Goal: Task Accomplishment & Management: Manage account settings

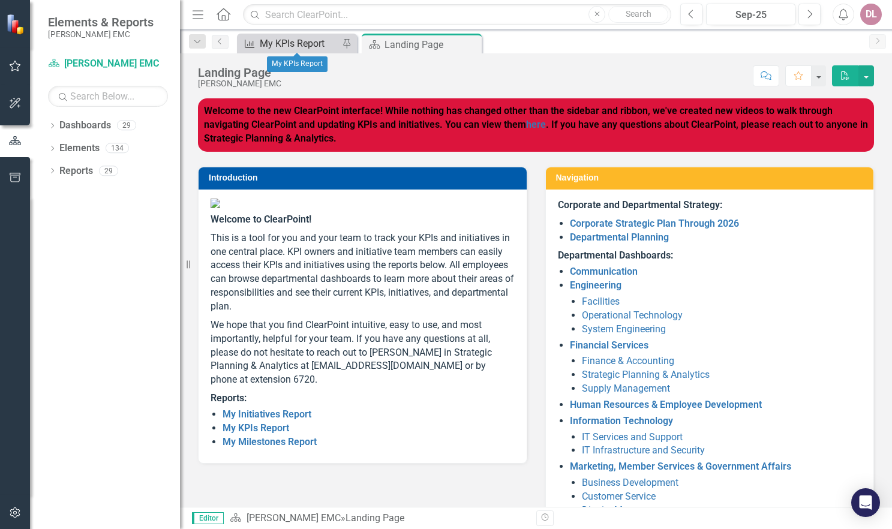
click at [296, 40] on div "My KPIs Report" at bounding box center [299, 43] width 79 height 15
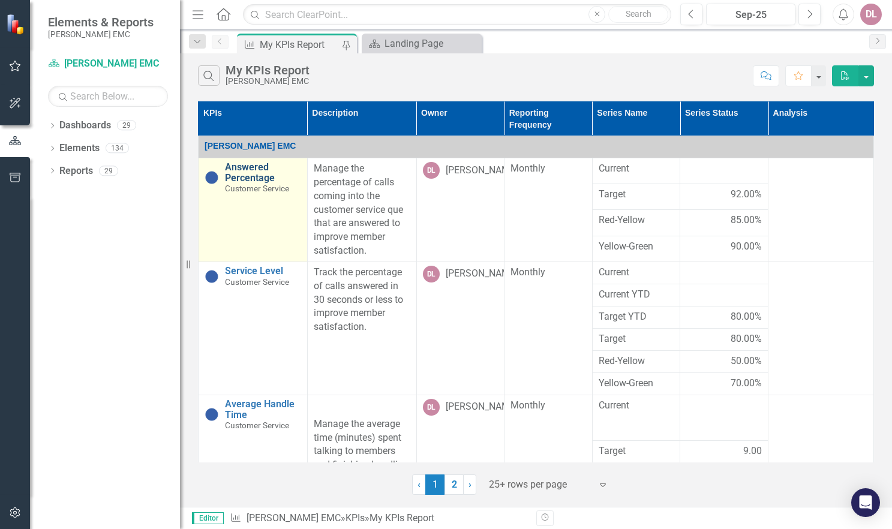
click at [234, 173] on link "Answered Percentage" at bounding box center [263, 172] width 76 height 21
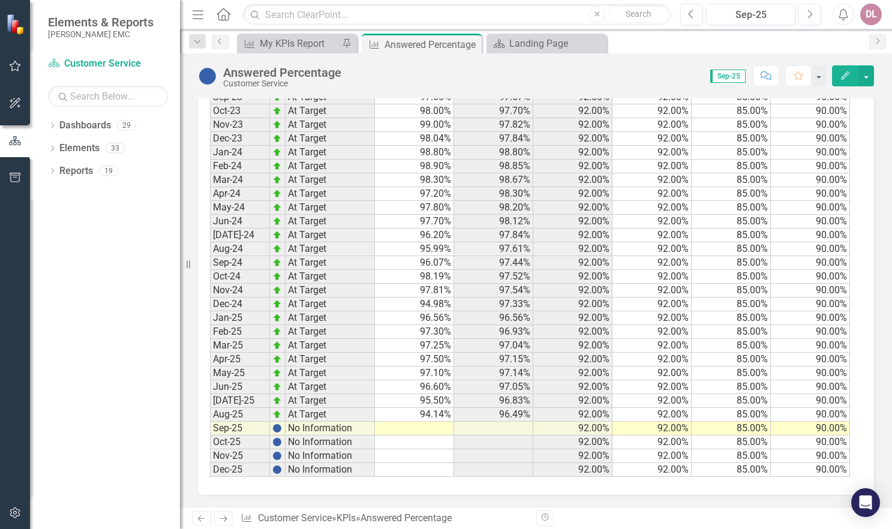
scroll to position [1020, 0]
click at [428, 429] on td at bounding box center [414, 429] width 79 height 14
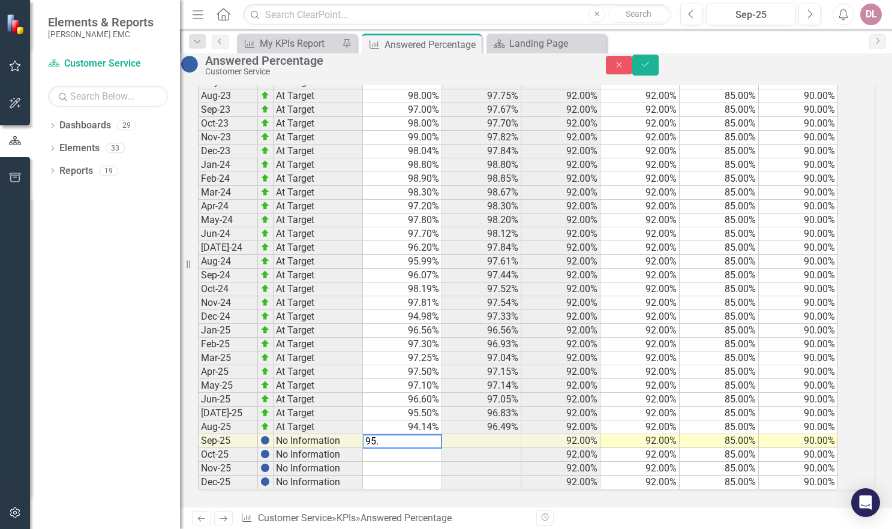
type textarea "95.9"
click at [651, 67] on icon "Save" at bounding box center [645, 64] width 11 height 8
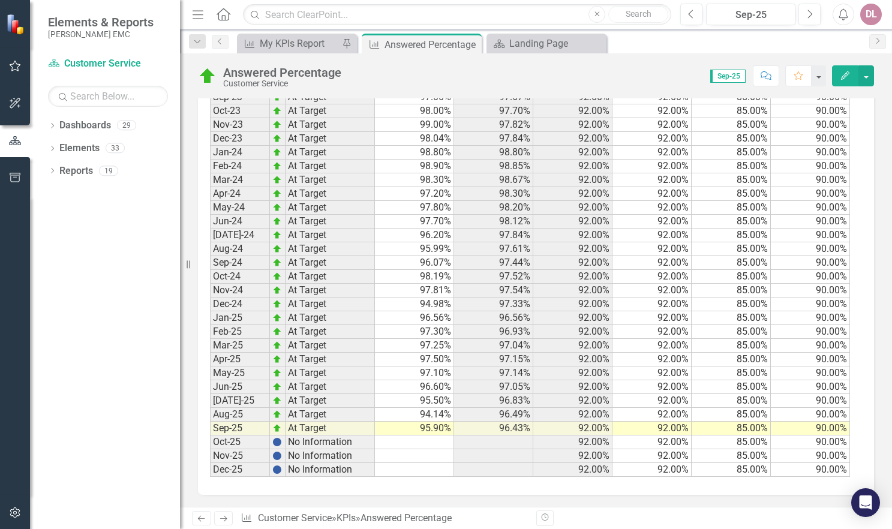
click at [225, 516] on icon "Next" at bounding box center [223, 519] width 10 height 8
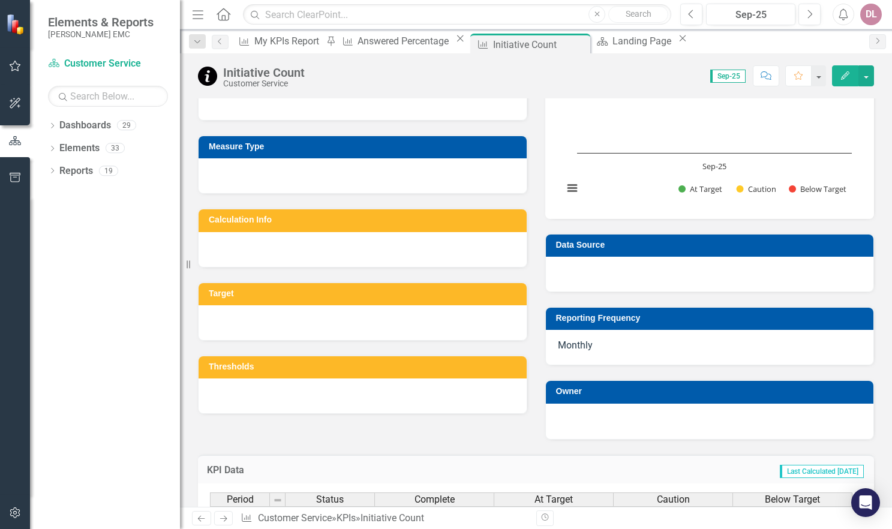
scroll to position [240, 0]
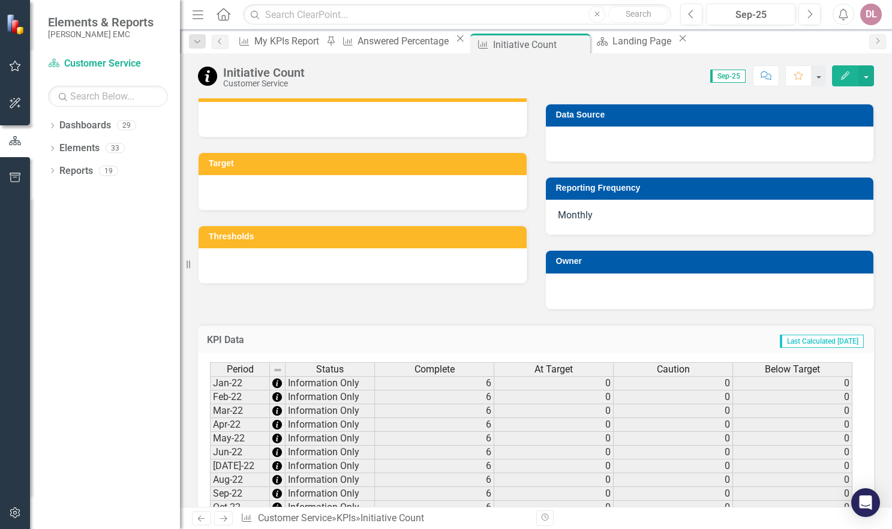
click at [229, 520] on link "Next" at bounding box center [223, 518] width 19 height 14
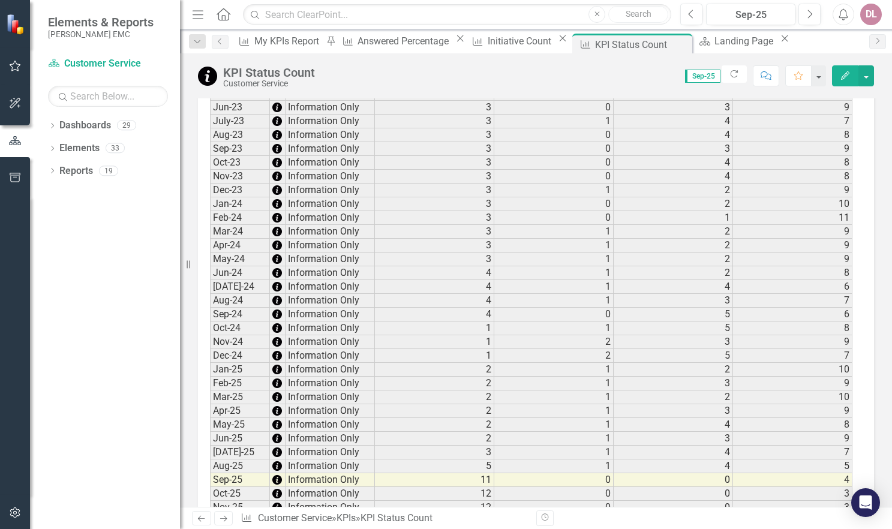
scroll to position [802, 0]
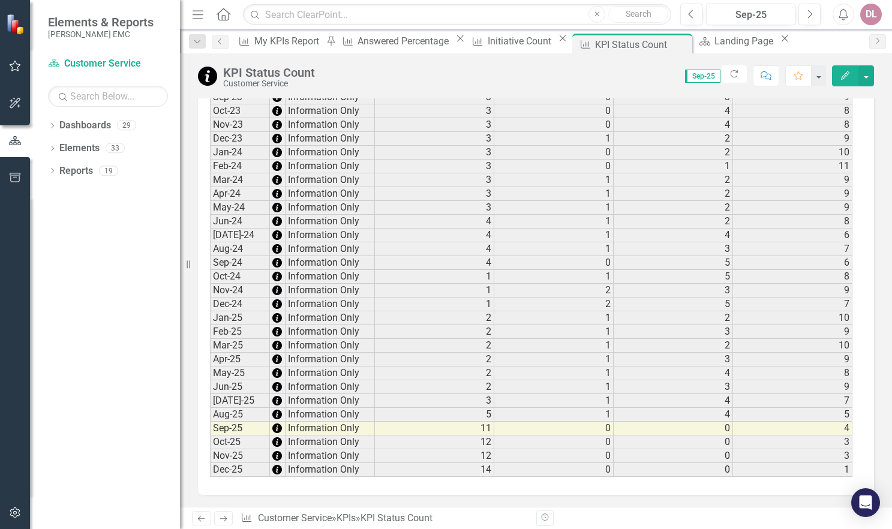
click at [221, 516] on icon "Next" at bounding box center [223, 519] width 10 height 8
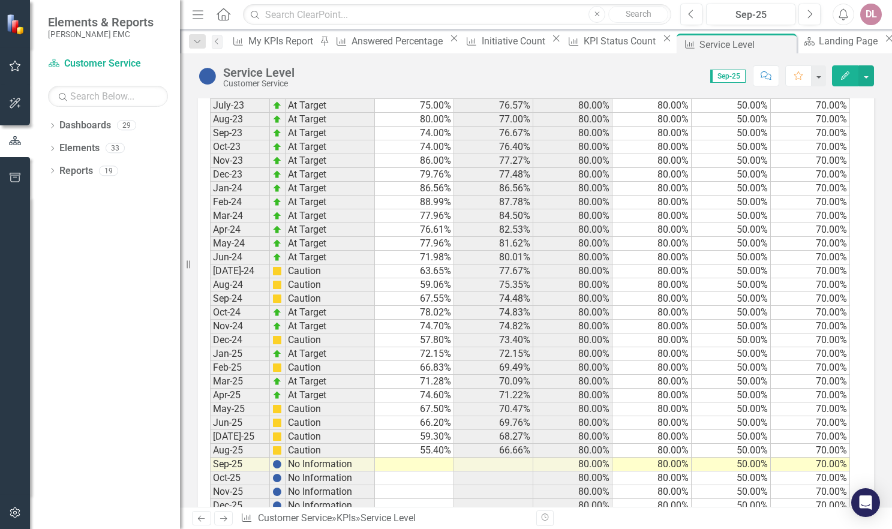
scroll to position [1300, 0]
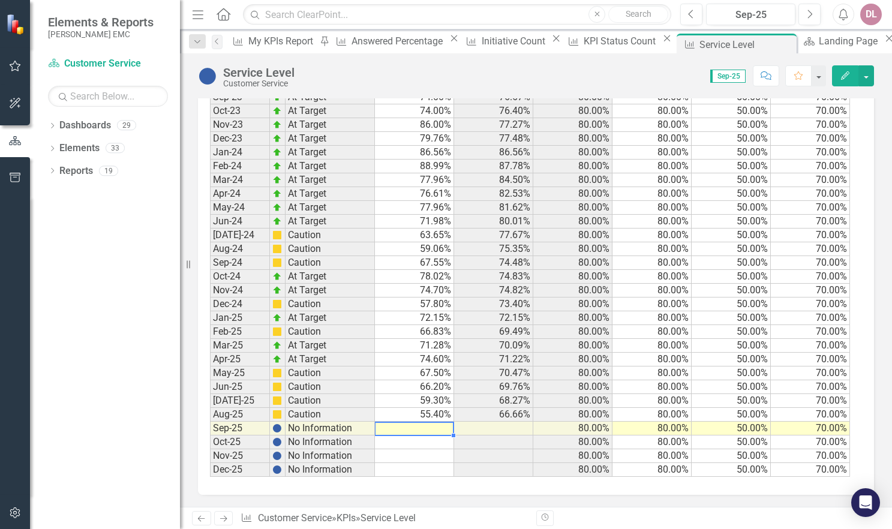
click at [427, 427] on td at bounding box center [414, 429] width 79 height 14
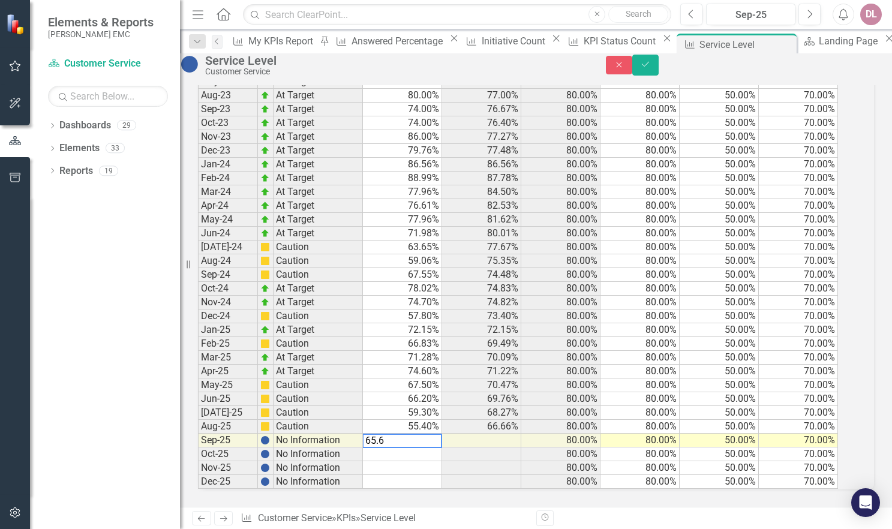
type textarea "65.69"
click at [659, 71] on button "Save" at bounding box center [646, 65] width 26 height 21
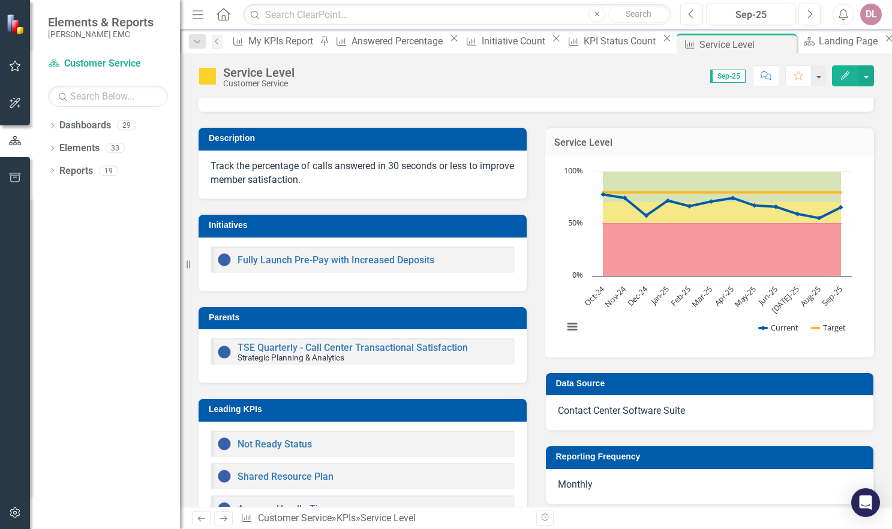
scroll to position [0, 0]
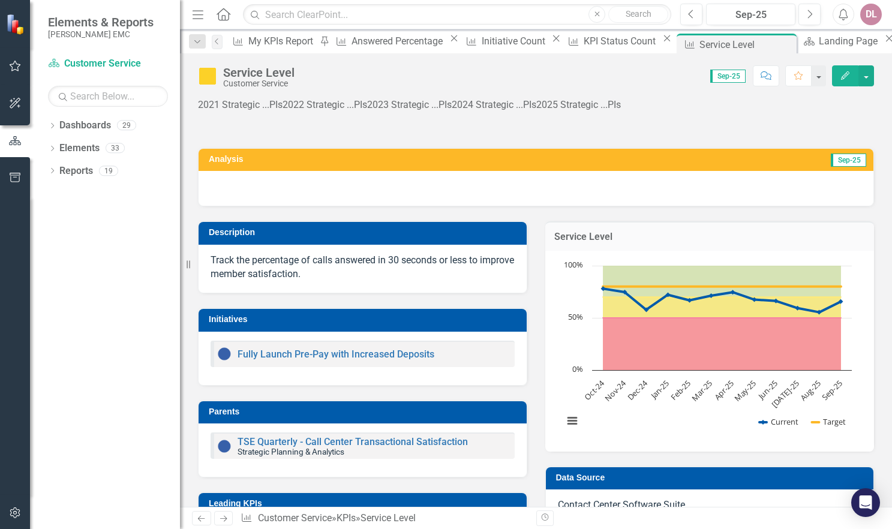
click at [510, 158] on h3 "Analysis" at bounding box center [369, 159] width 320 height 9
click at [766, 72] on icon "Comment" at bounding box center [766, 75] width 11 height 8
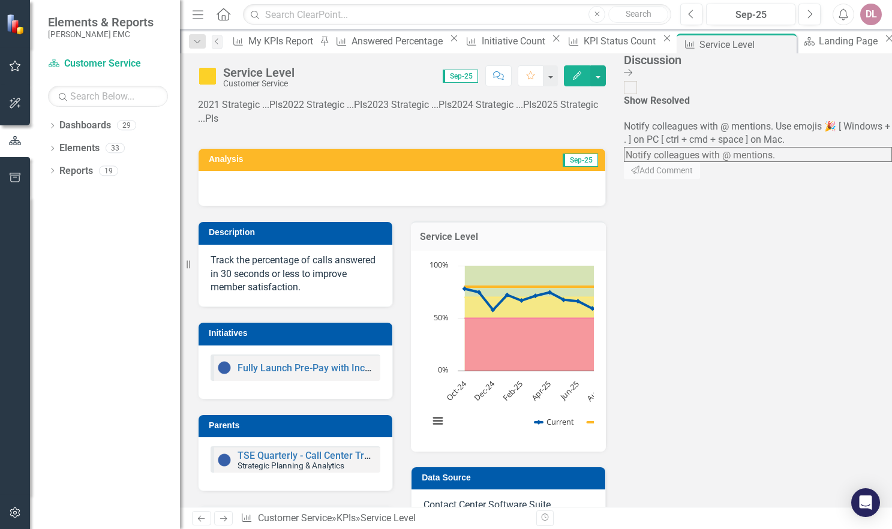
drag, startPoint x: 878, startPoint y: 68, endPoint x: 780, endPoint y: 104, distance: 105.0
click at [633, 68] on icon "Close Discussion Bar" at bounding box center [628, 73] width 8 height 10
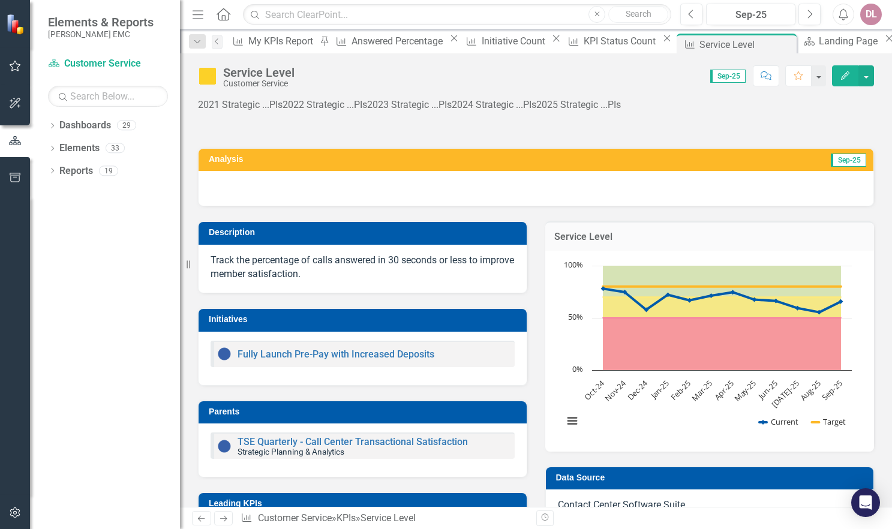
click at [226, 518] on icon at bounding box center [223, 519] width 7 height 6
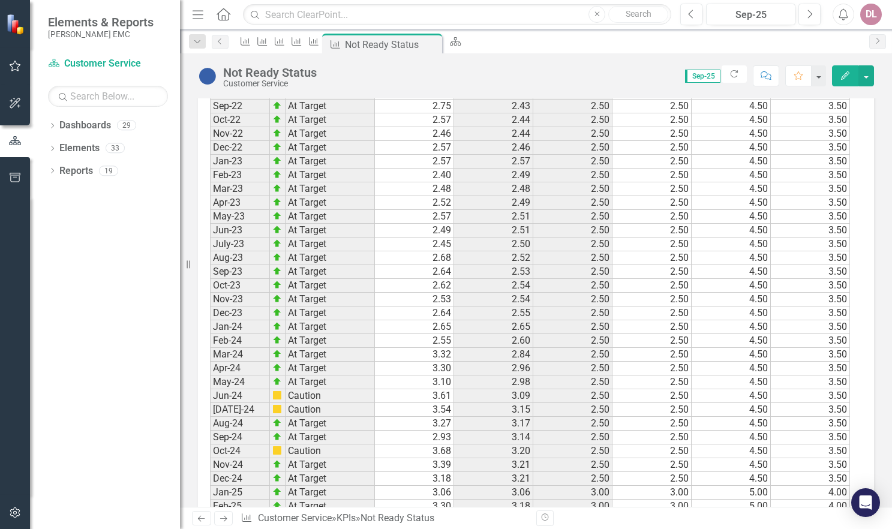
scroll to position [1083, 0]
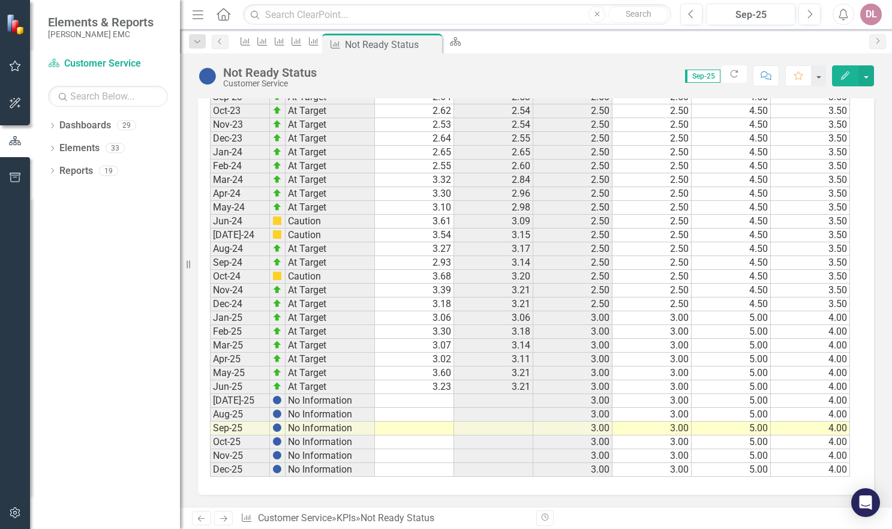
click at [226, 517] on icon "Next" at bounding box center [223, 519] width 10 height 8
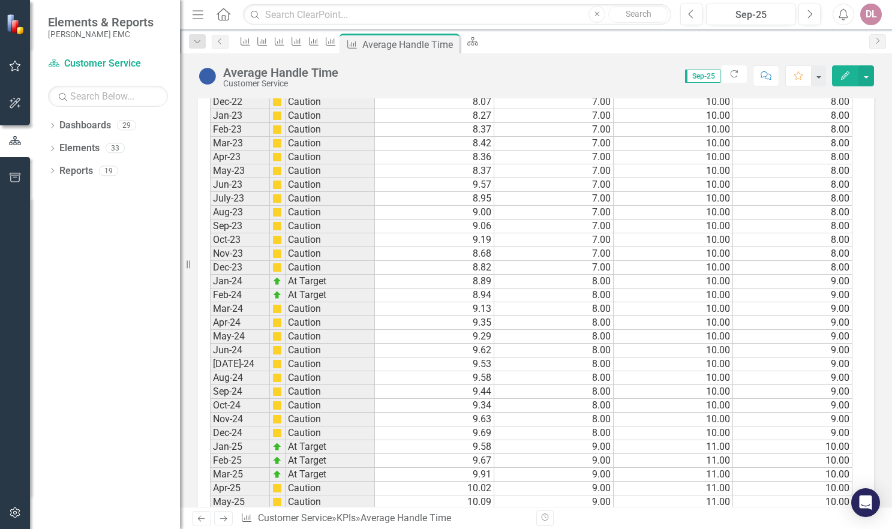
scroll to position [1097, 0]
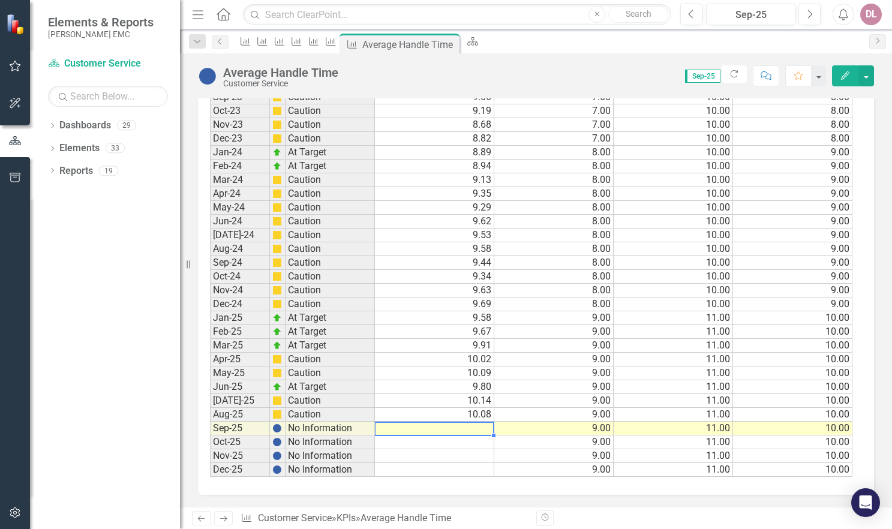
click at [441, 427] on td at bounding box center [434, 429] width 119 height 14
click at [397, 428] on td at bounding box center [434, 429] width 119 height 14
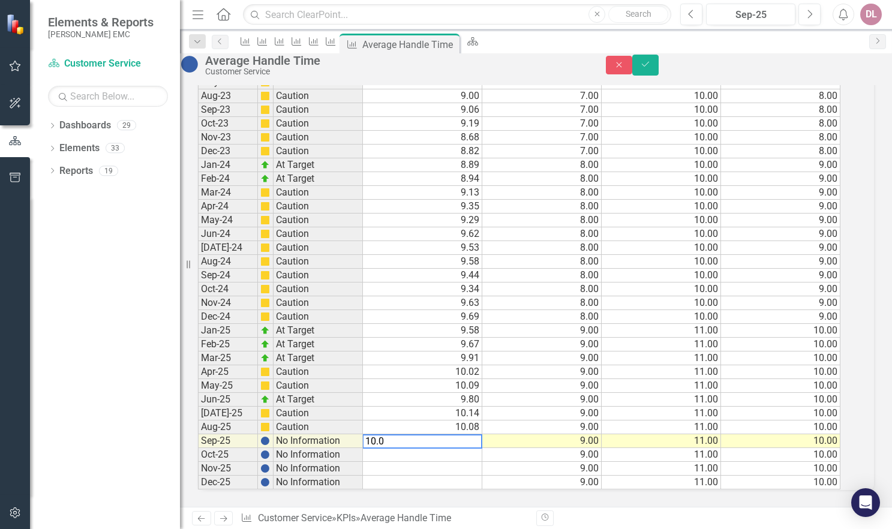
type textarea "10.01"
click at [659, 70] on button "Save" at bounding box center [646, 65] width 26 height 21
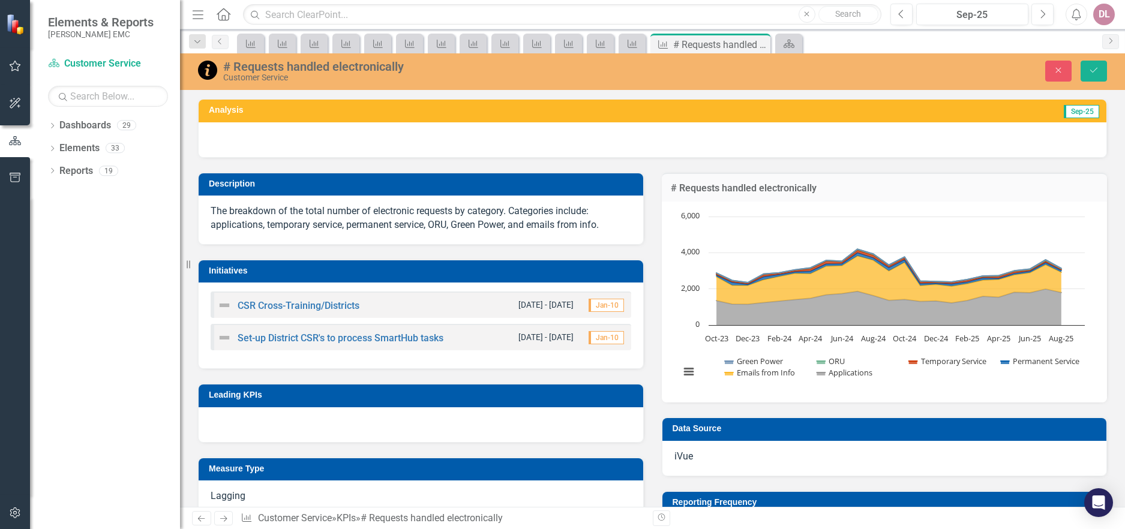
scroll to position [1015, 0]
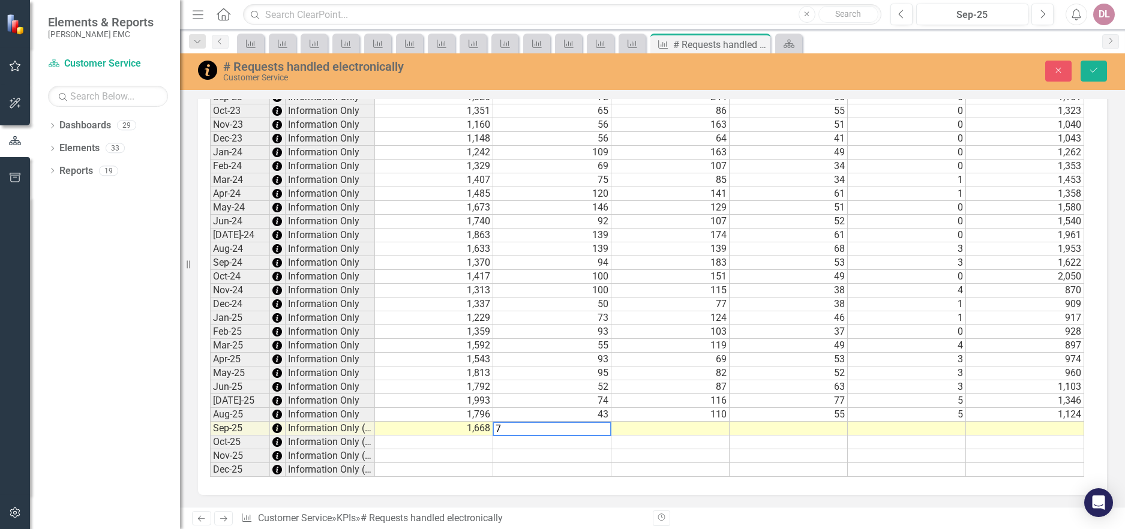
type textarea "75"
type textarea "69"
type textarea "45"
type textarea "0"
type textarea "1141"
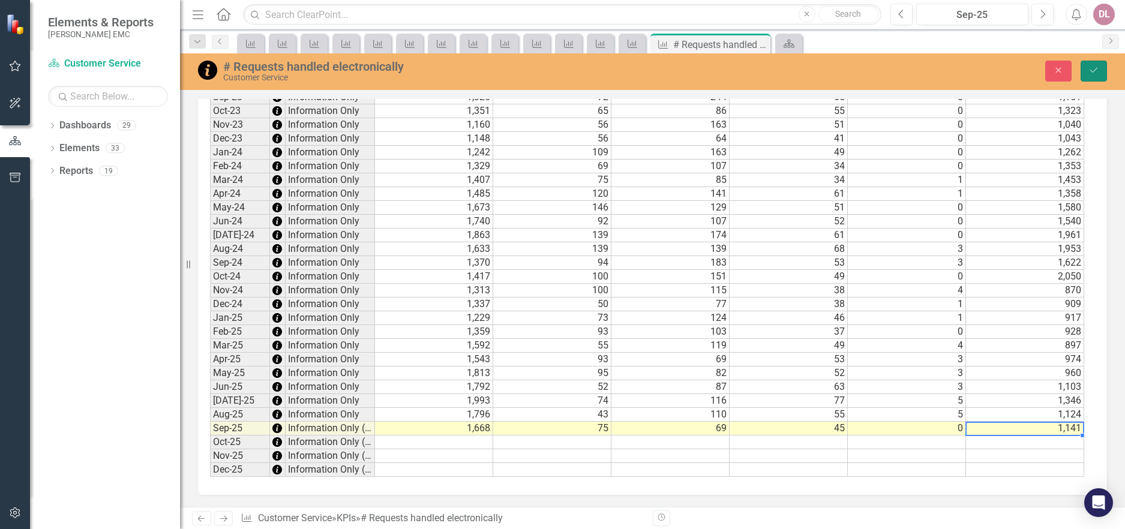
click at [1088, 70] on button "Save" at bounding box center [1094, 71] width 26 height 21
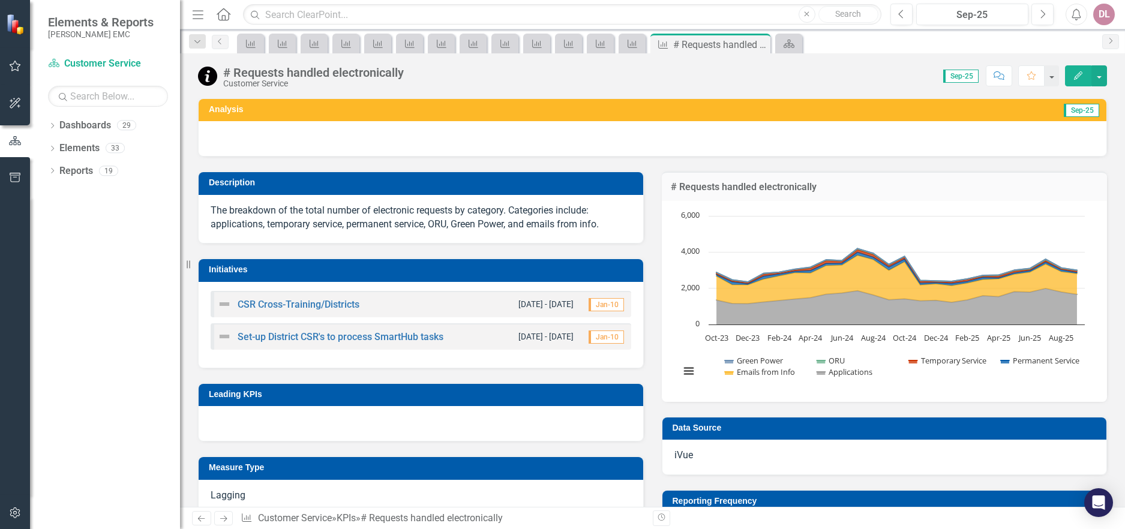
click at [225, 521] on icon "Next" at bounding box center [223, 519] width 10 height 8
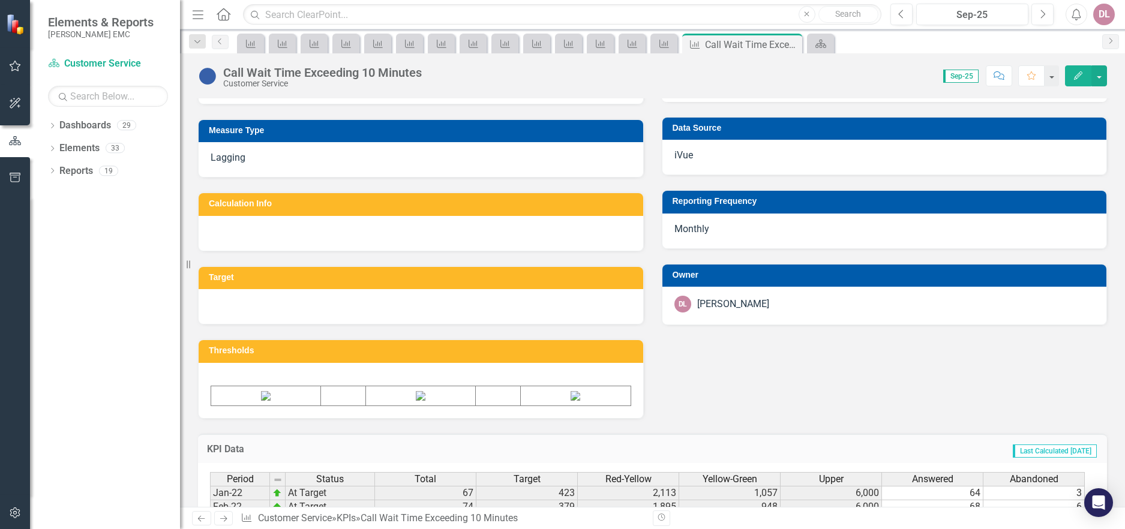
scroll to position [978, 0]
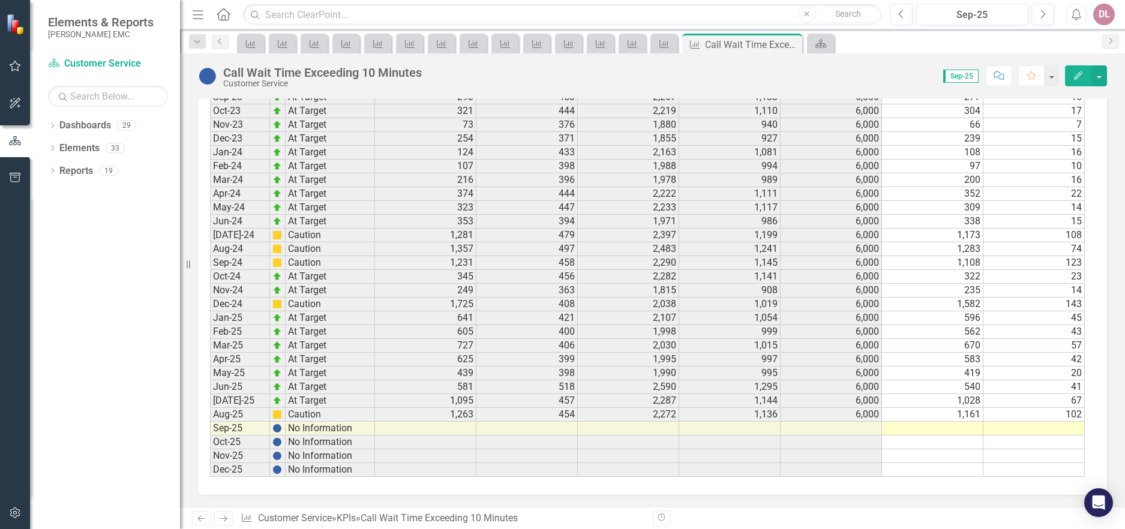
click at [400, 430] on td at bounding box center [425, 429] width 101 height 14
click at [963, 425] on td at bounding box center [932, 429] width 101 height 14
click at [931, 428] on td at bounding box center [932, 429] width 101 height 14
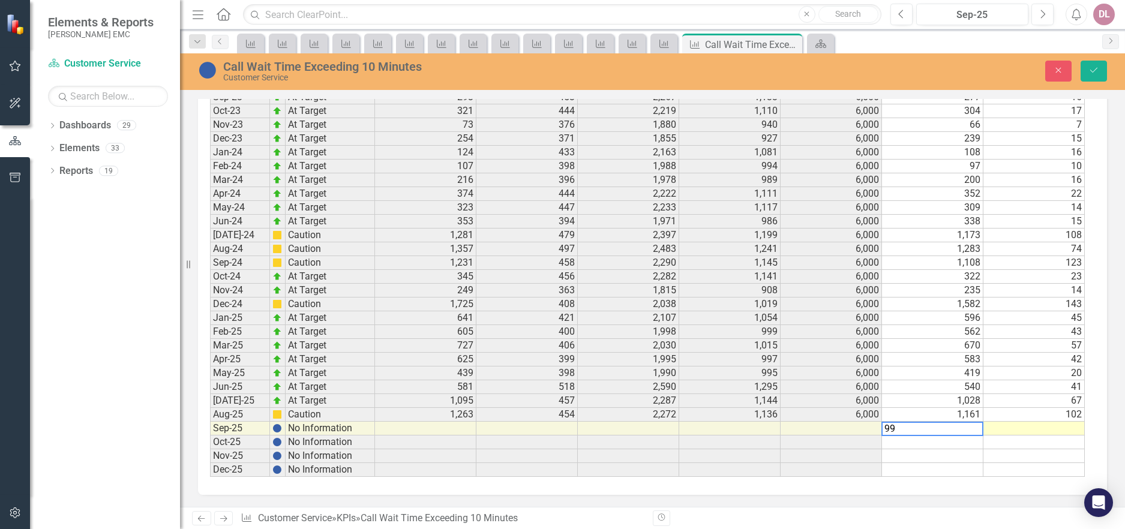
type textarea "990"
type textarea "85"
click at [1098, 68] on icon "Save" at bounding box center [1094, 70] width 11 height 8
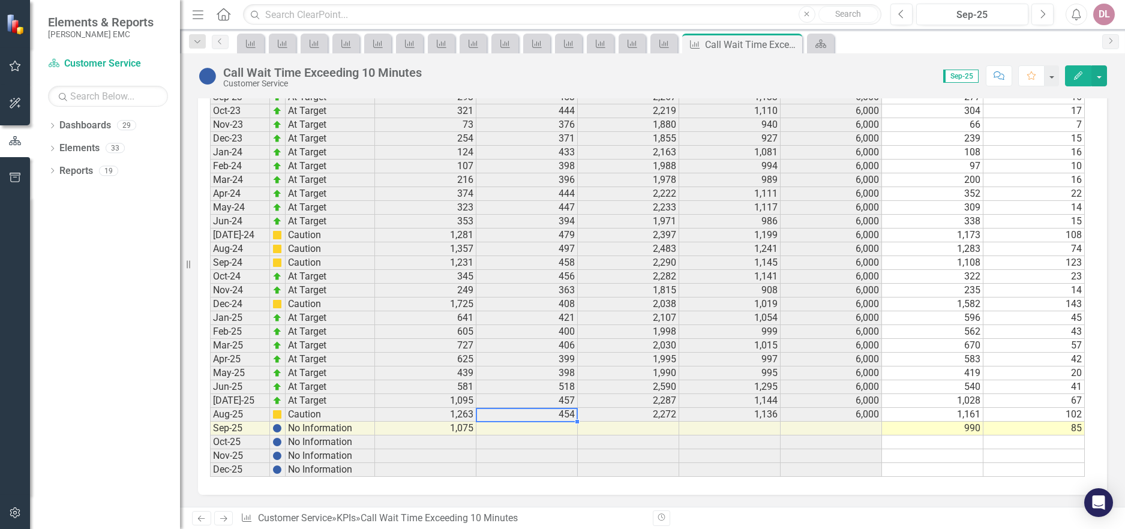
click at [540, 415] on td "454" at bounding box center [526, 415] width 101 height 14
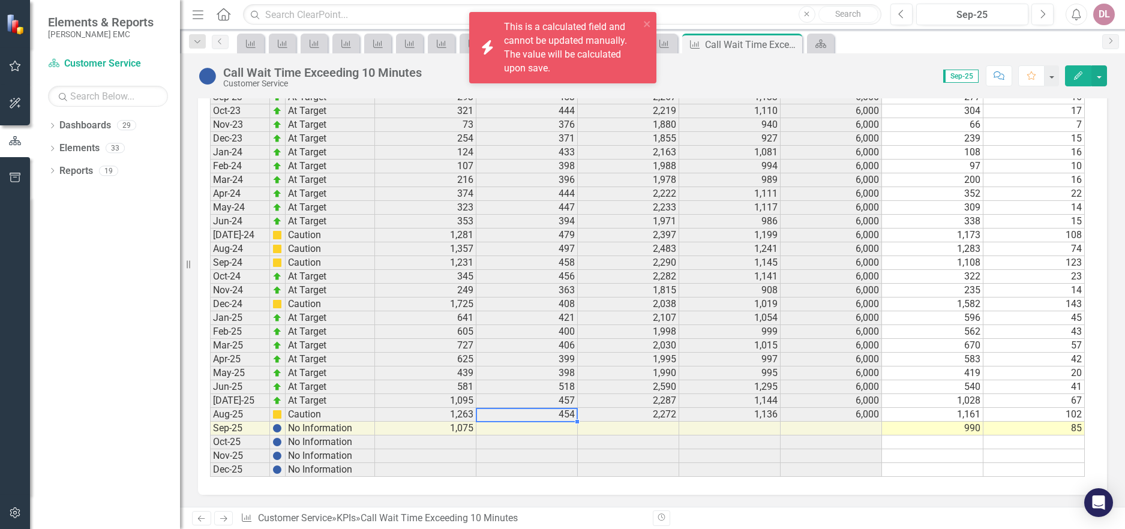
click at [322, 416] on td "Caution" at bounding box center [330, 415] width 89 height 14
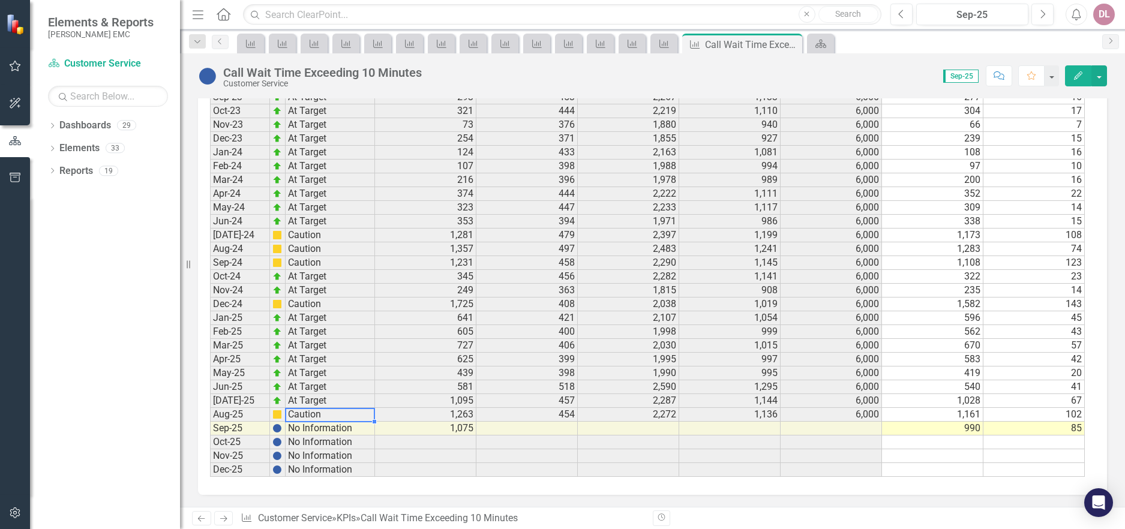
click at [227, 522] on icon "Next" at bounding box center [223, 519] width 10 height 8
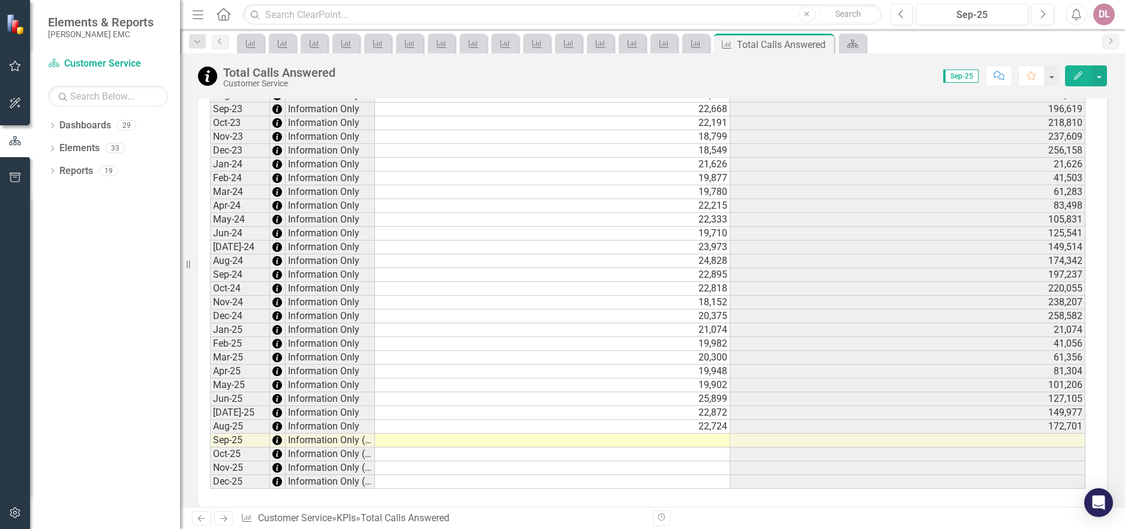
scroll to position [951, 0]
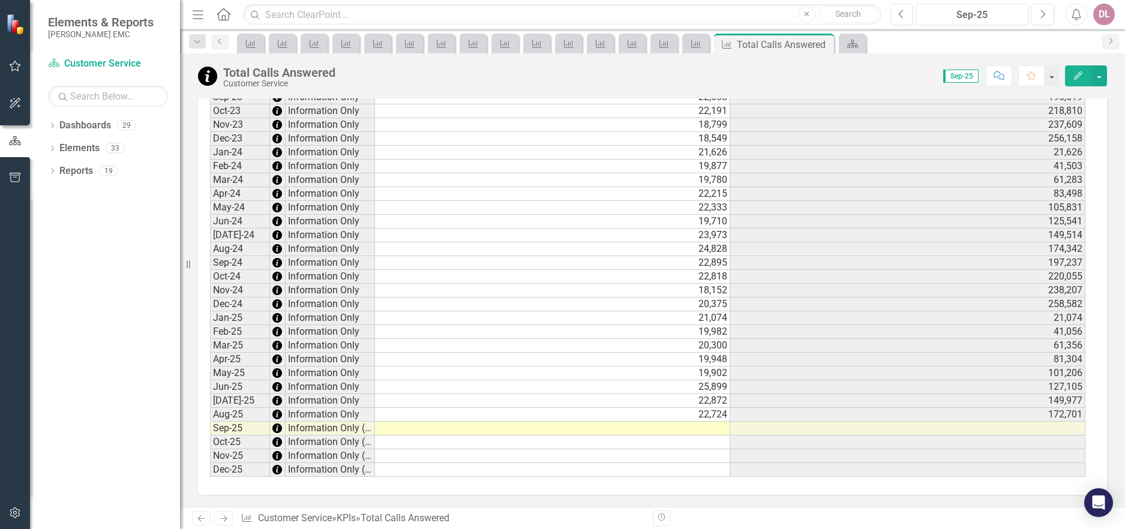
click at [669, 429] on td at bounding box center [552, 429] width 355 height 14
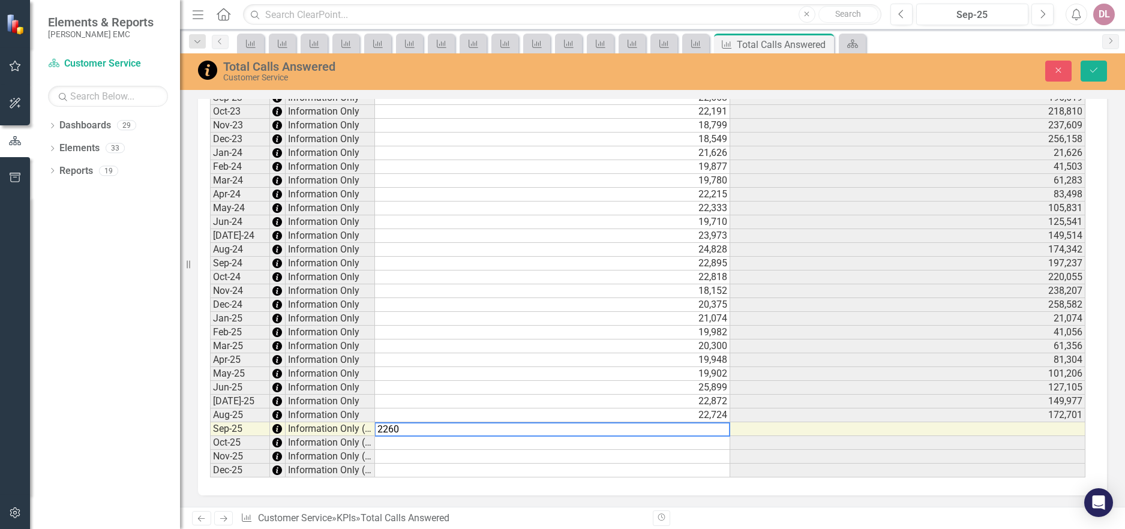
type textarea "22601"
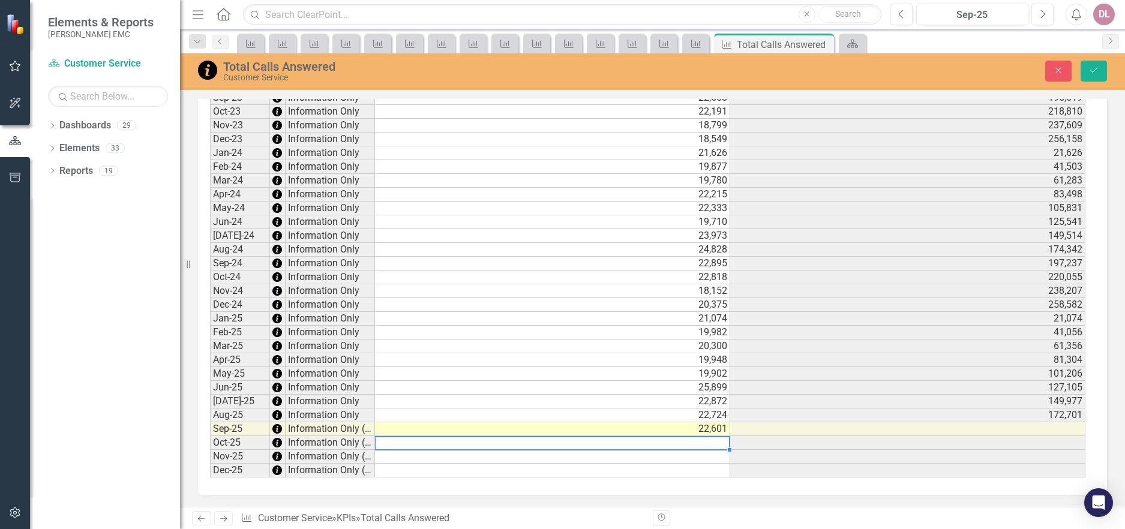
click at [681, 432] on td "22,601" at bounding box center [552, 429] width 355 height 14
click at [676, 430] on td "22,601" at bounding box center [552, 429] width 355 height 14
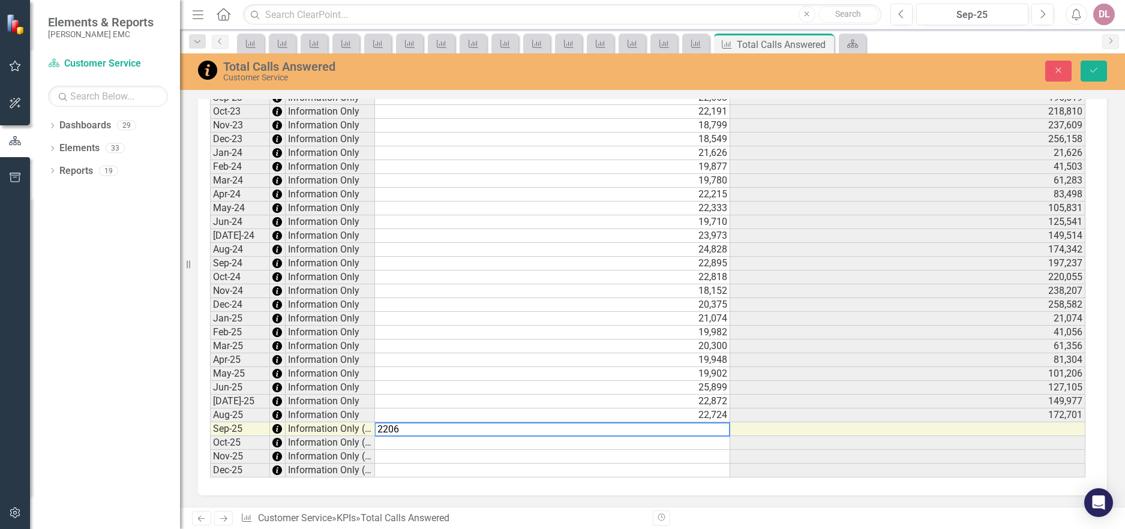
type textarea "22061"
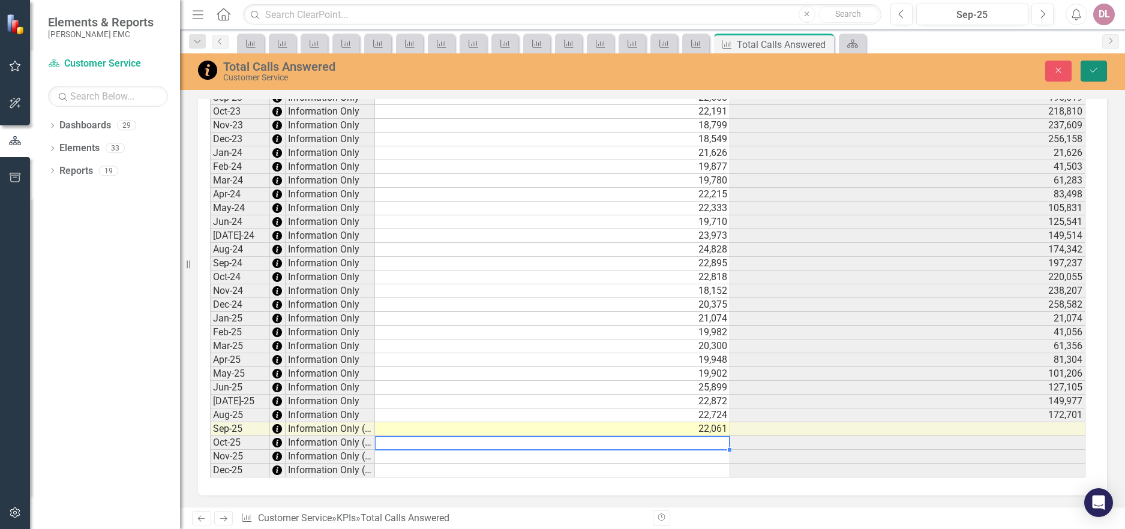
click at [1090, 71] on icon "Save" at bounding box center [1094, 70] width 11 height 8
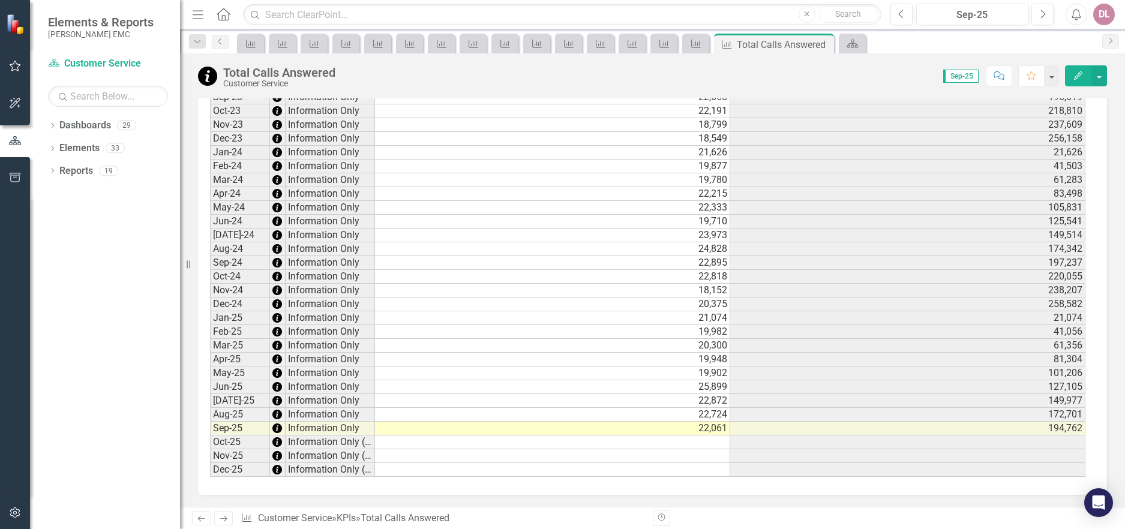
click at [224, 517] on icon "Next" at bounding box center [223, 519] width 10 height 8
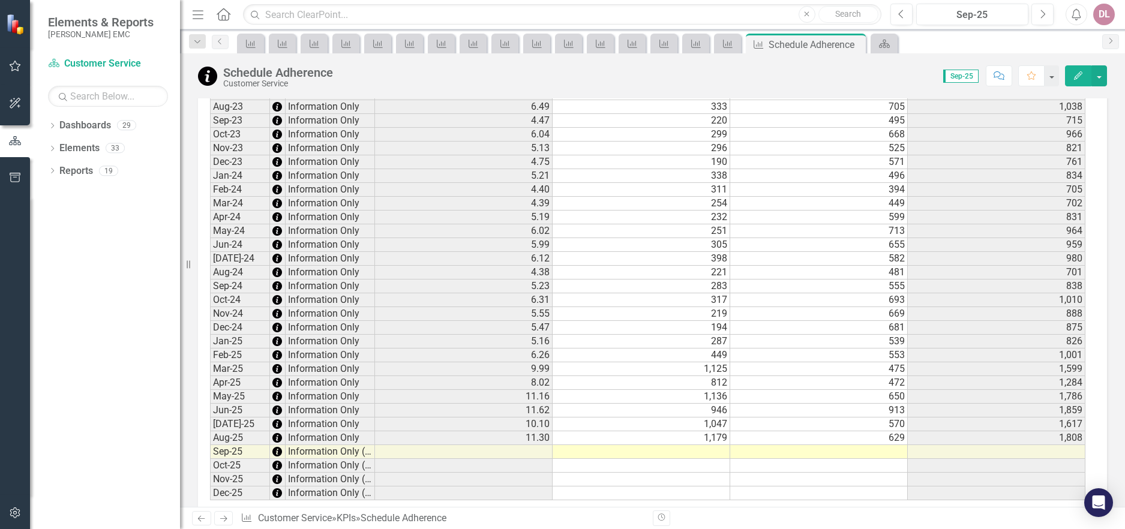
scroll to position [951, 0]
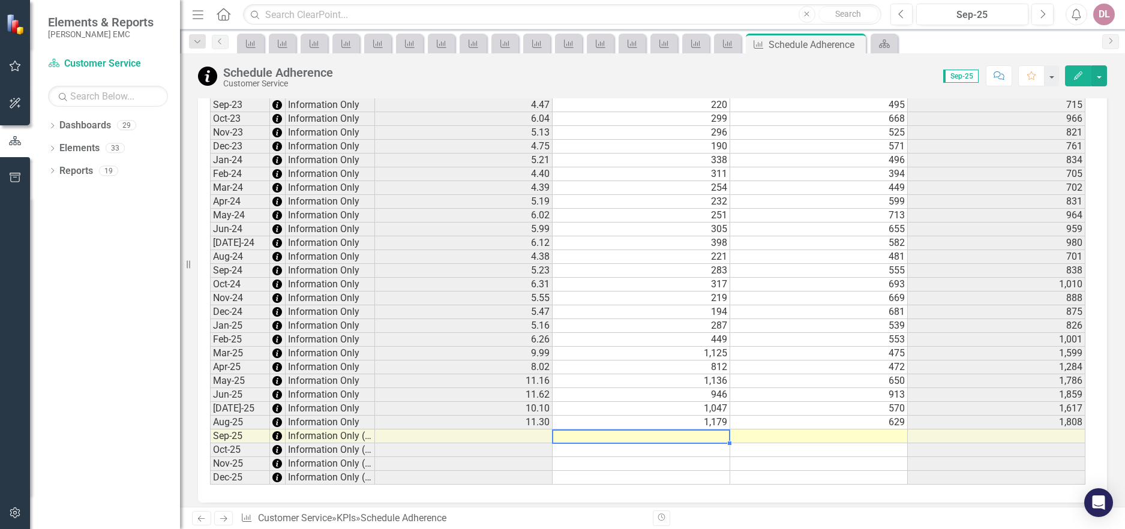
click at [709, 430] on td at bounding box center [642, 437] width 178 height 14
click at [675, 430] on td at bounding box center [642, 437] width 178 height 14
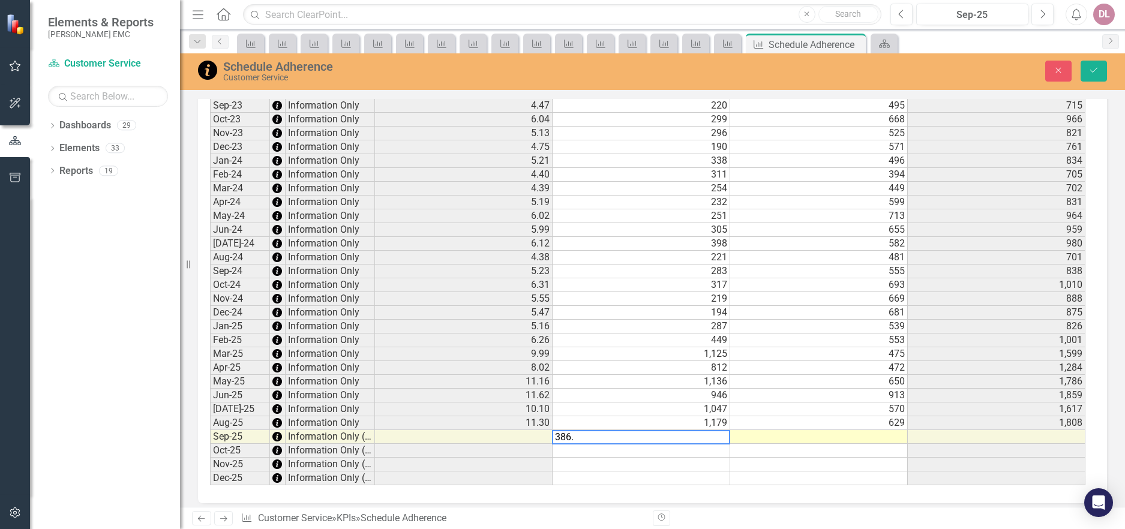
type textarea "386.5"
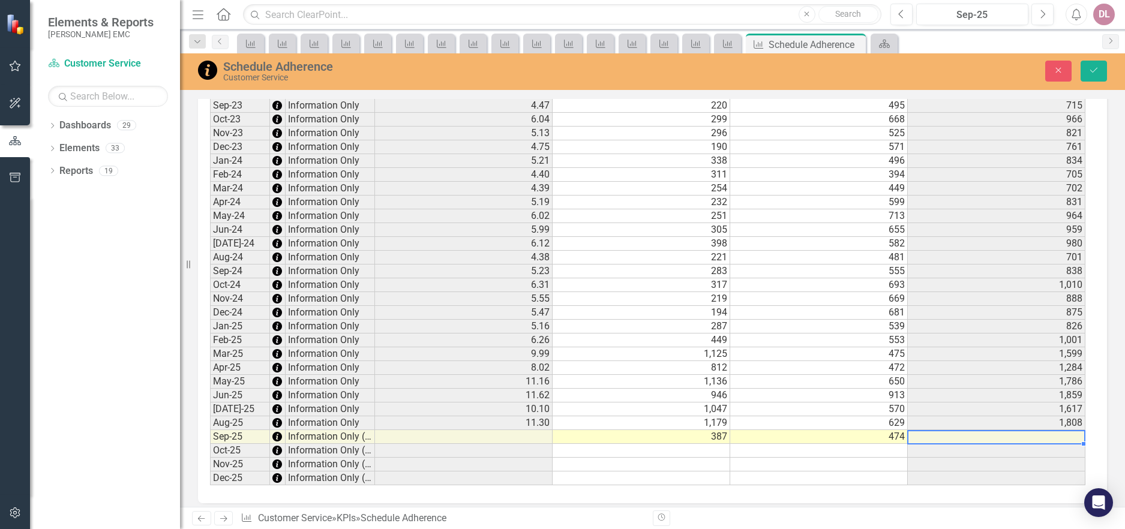
type textarea "474"
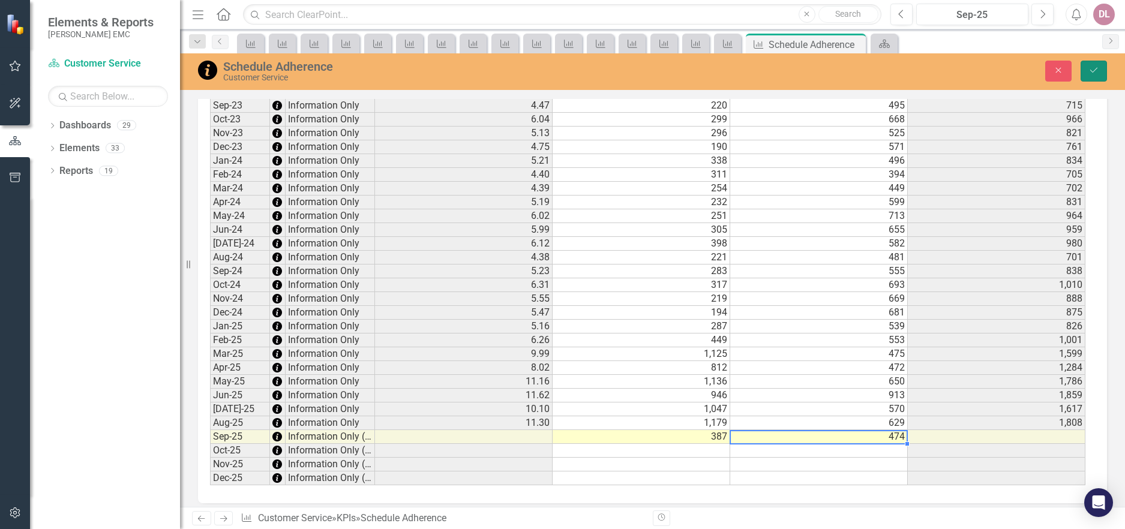
click at [1095, 67] on icon "Save" at bounding box center [1094, 70] width 11 height 8
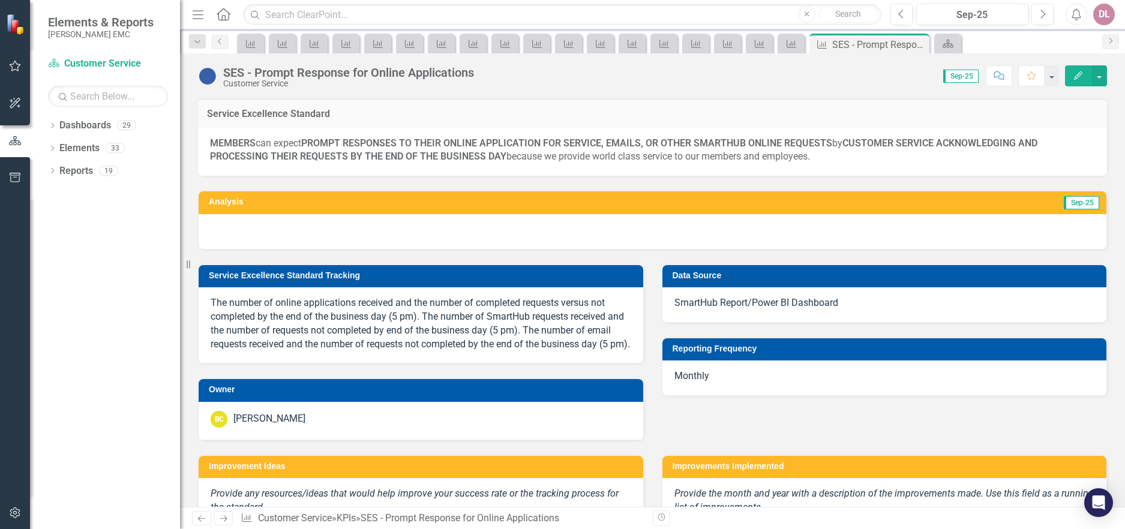
scroll to position [1256, 0]
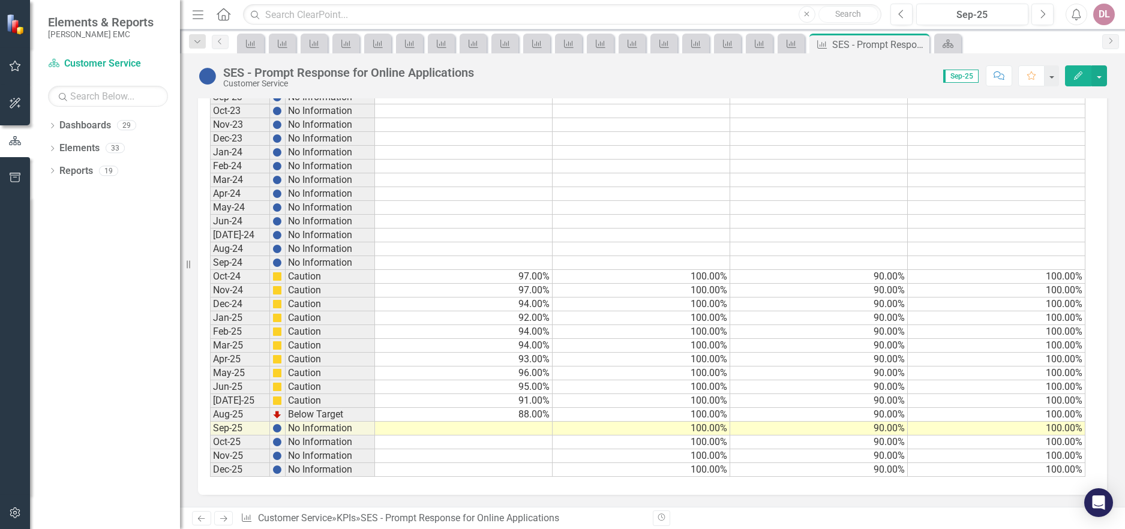
click at [524, 428] on td at bounding box center [464, 429] width 178 height 14
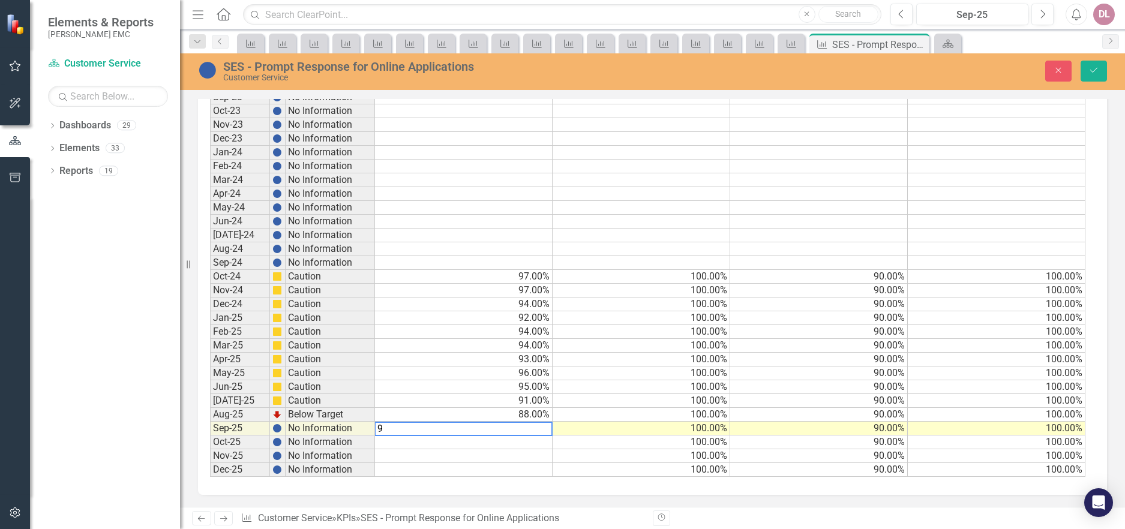
type textarea "93"
click at [1107, 69] on div "Close Save" at bounding box center [929, 71] width 376 height 21
click at [1101, 67] on button "Save" at bounding box center [1094, 71] width 26 height 21
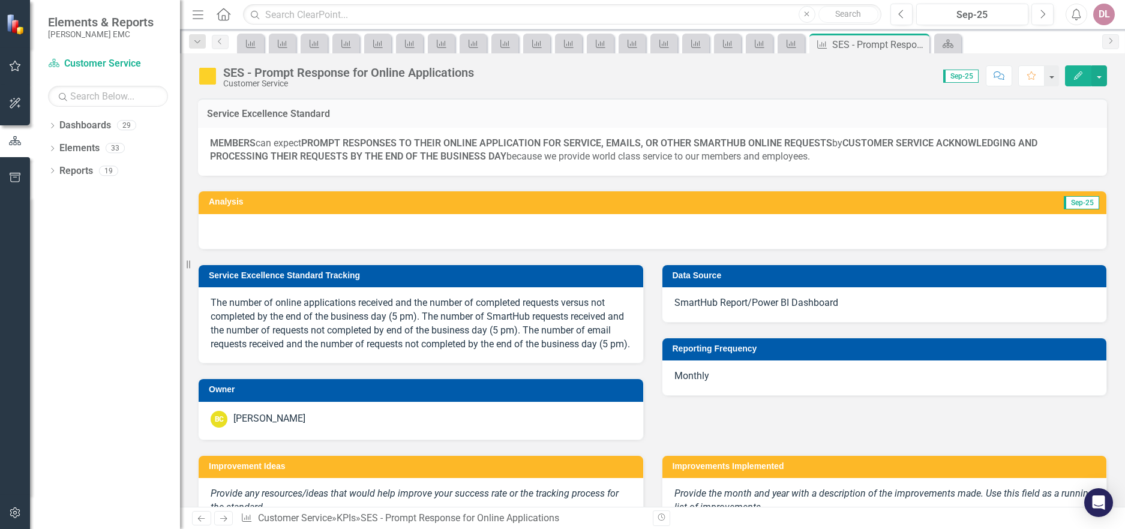
click at [639, 101] on div "Service Excellence Standard" at bounding box center [652, 112] width 909 height 29
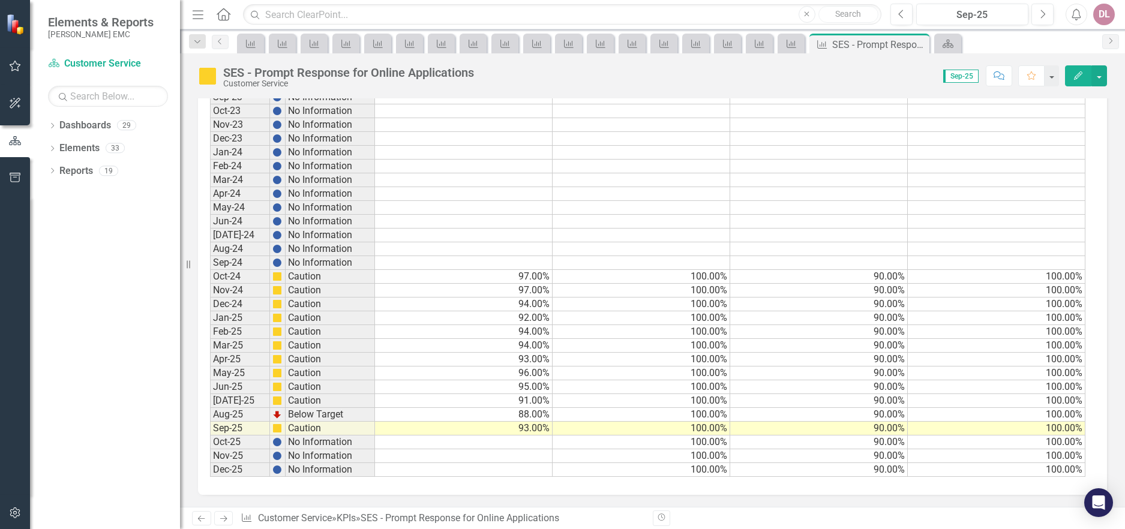
click at [223, 518] on icon "Next" at bounding box center [223, 519] width 10 height 8
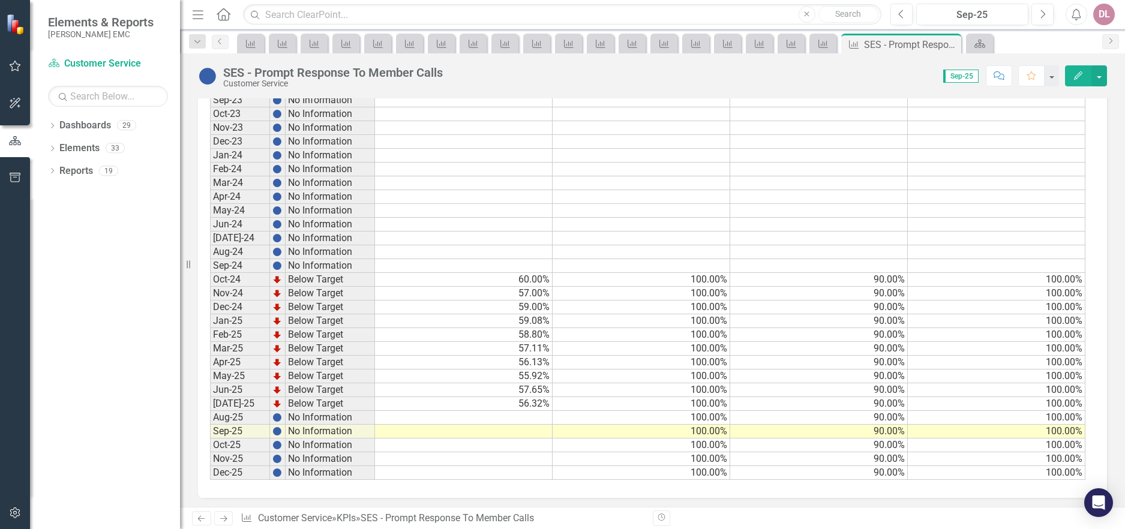
scroll to position [1215, 0]
click at [431, 416] on td at bounding box center [464, 415] width 178 height 14
click at [224, 519] on icon "Next" at bounding box center [223, 519] width 10 height 8
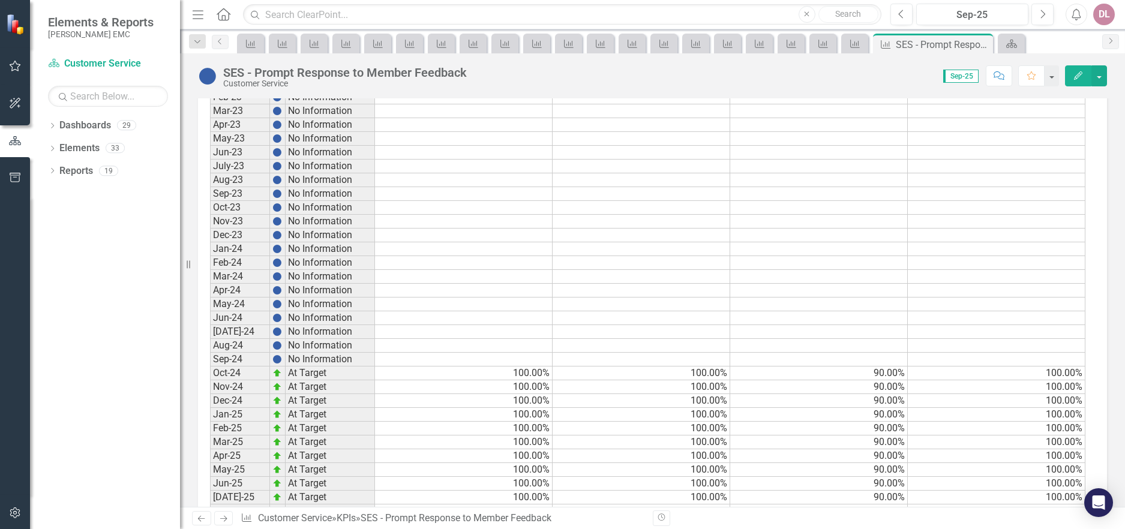
scroll to position [1201, 0]
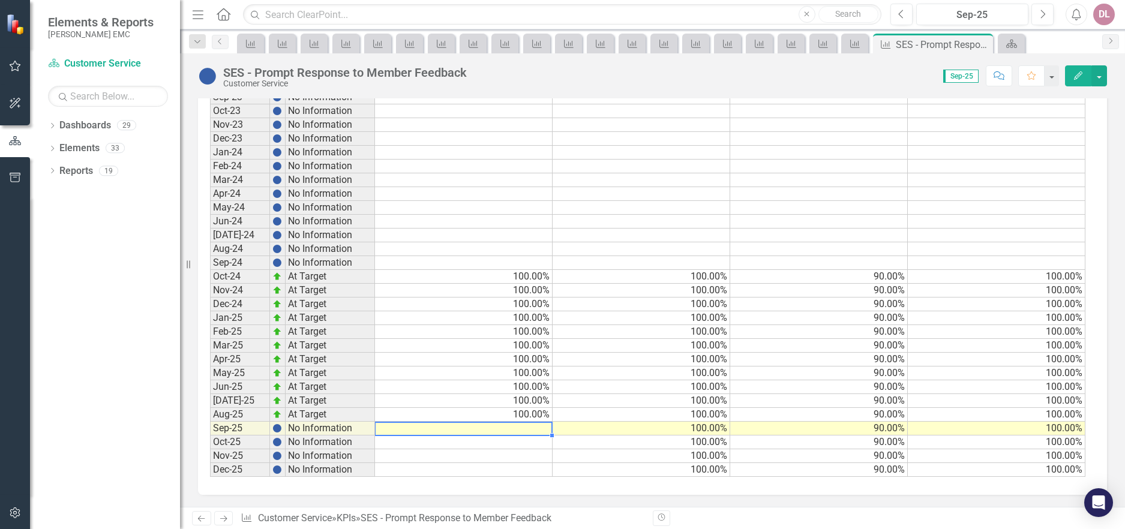
click at [496, 430] on td at bounding box center [464, 429] width 178 height 14
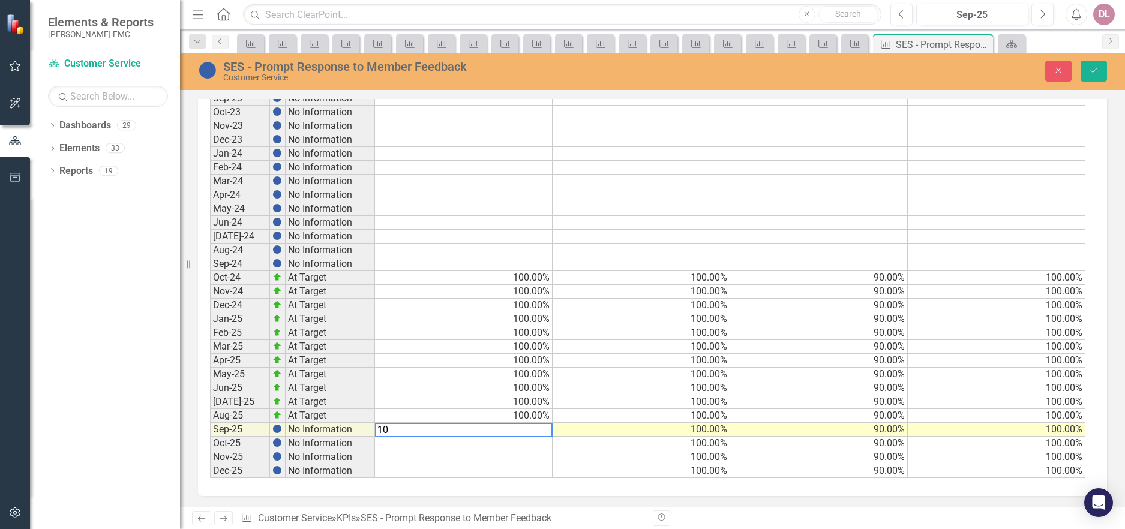
type textarea "100"
click at [1103, 73] on button "Save" at bounding box center [1094, 71] width 26 height 21
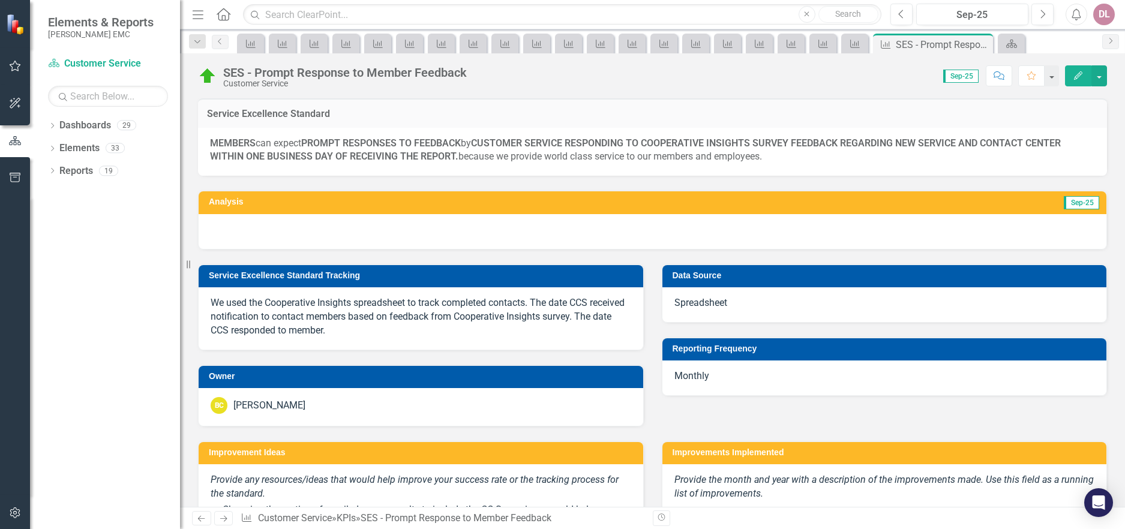
click at [221, 519] on icon "Next" at bounding box center [223, 519] width 10 height 8
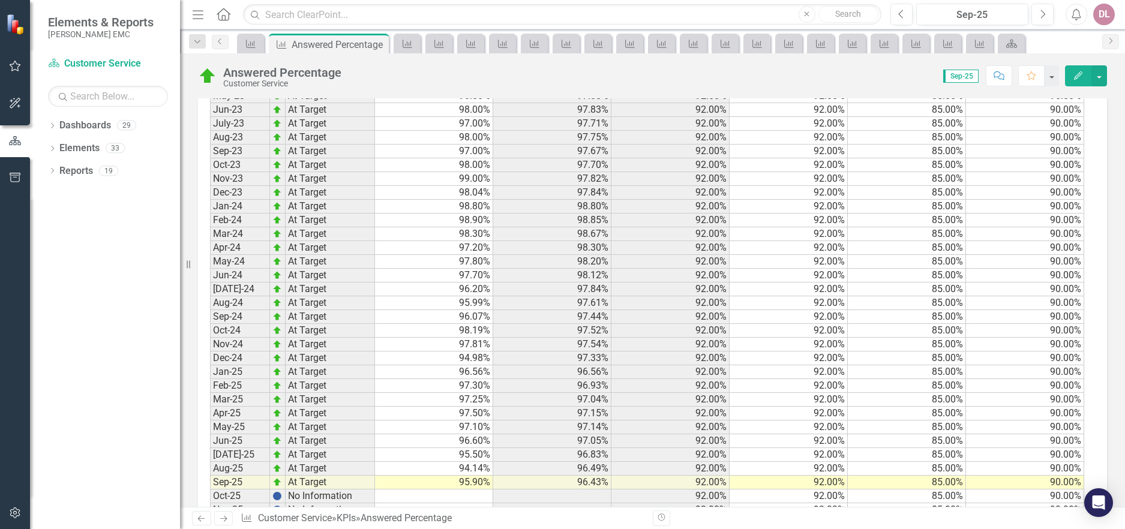
scroll to position [1020, 0]
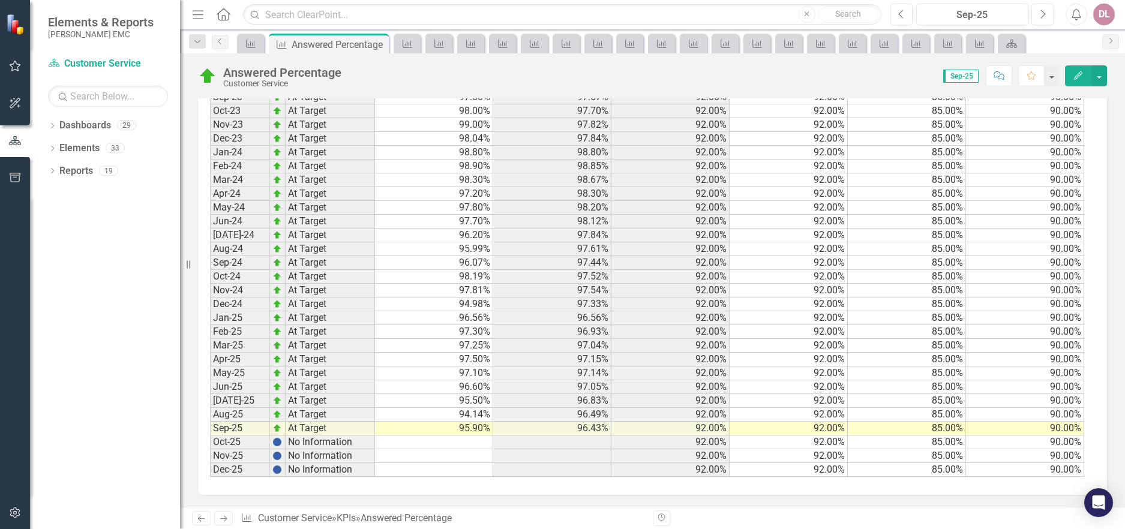
click at [224, 518] on icon "Next" at bounding box center [223, 519] width 10 height 8
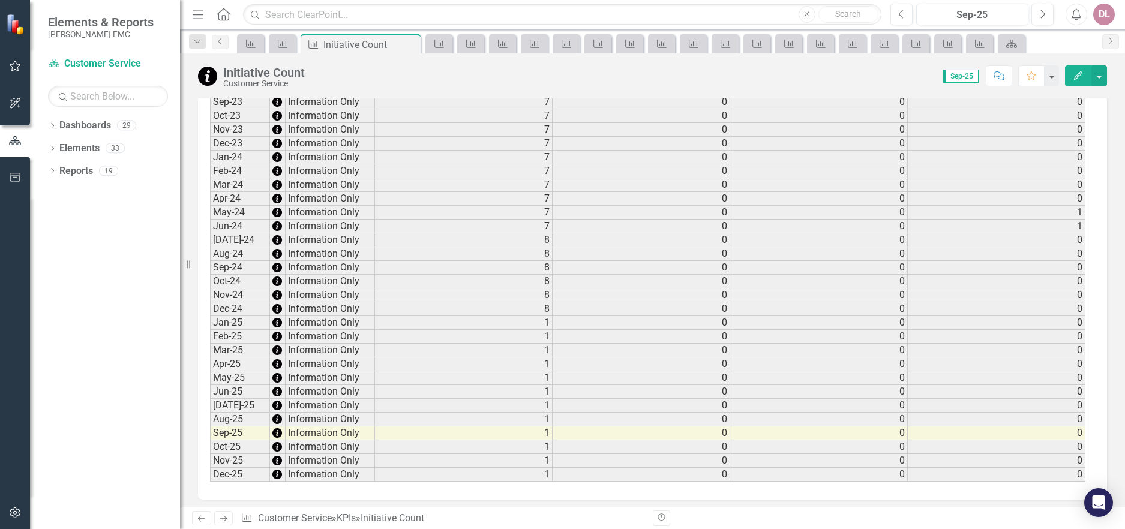
scroll to position [802, 0]
click at [226, 520] on icon "Next" at bounding box center [223, 519] width 10 height 8
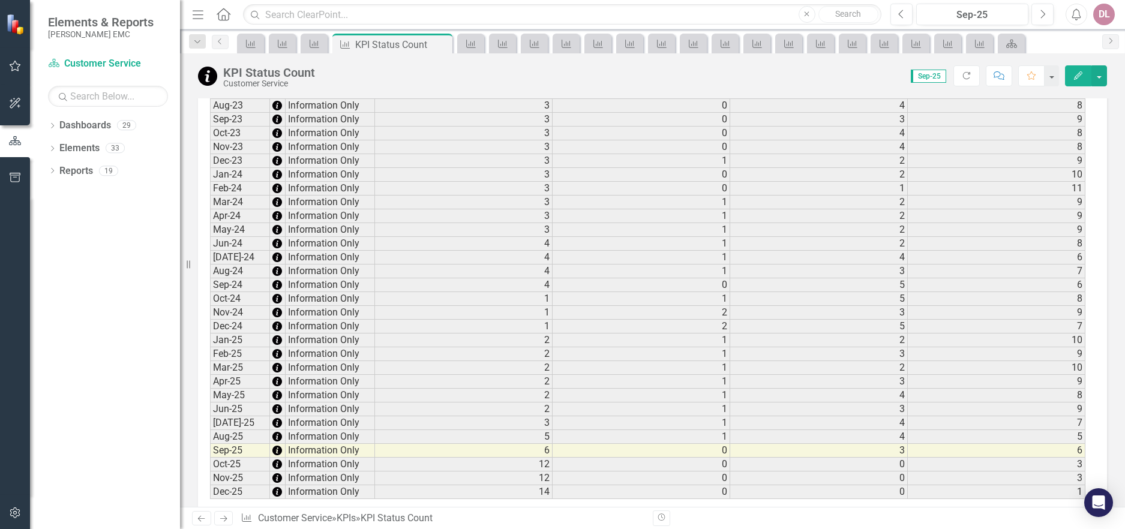
scroll to position [802, 0]
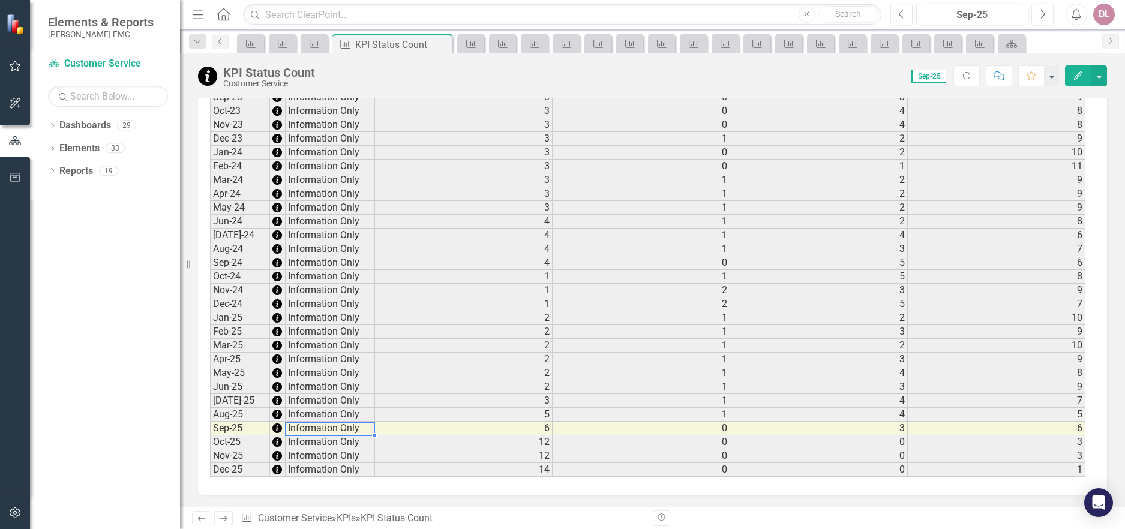
click at [316, 430] on td "Information Only" at bounding box center [330, 429] width 89 height 14
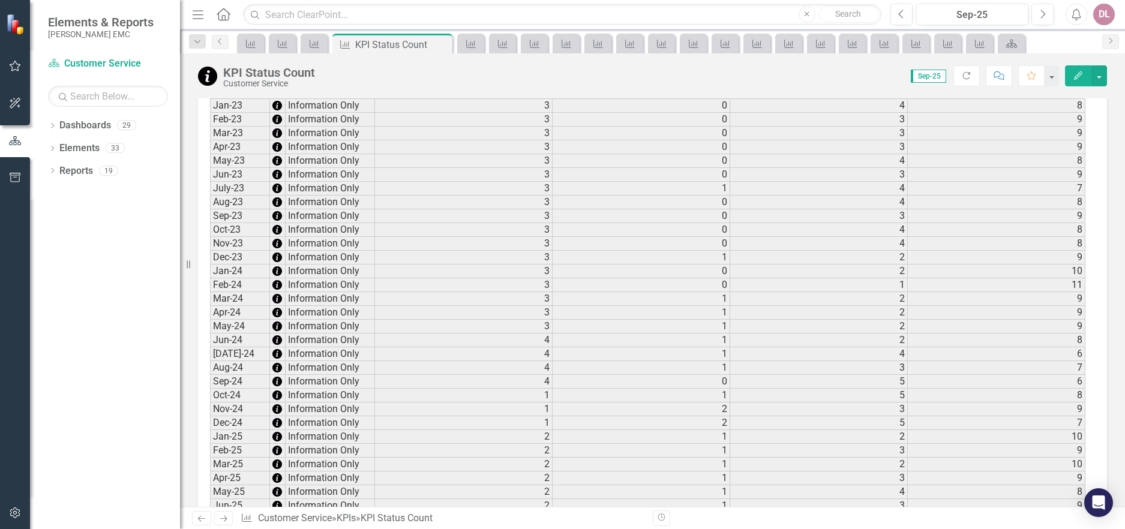
scroll to position [682, 0]
click at [223, 517] on icon "Next" at bounding box center [223, 519] width 10 height 8
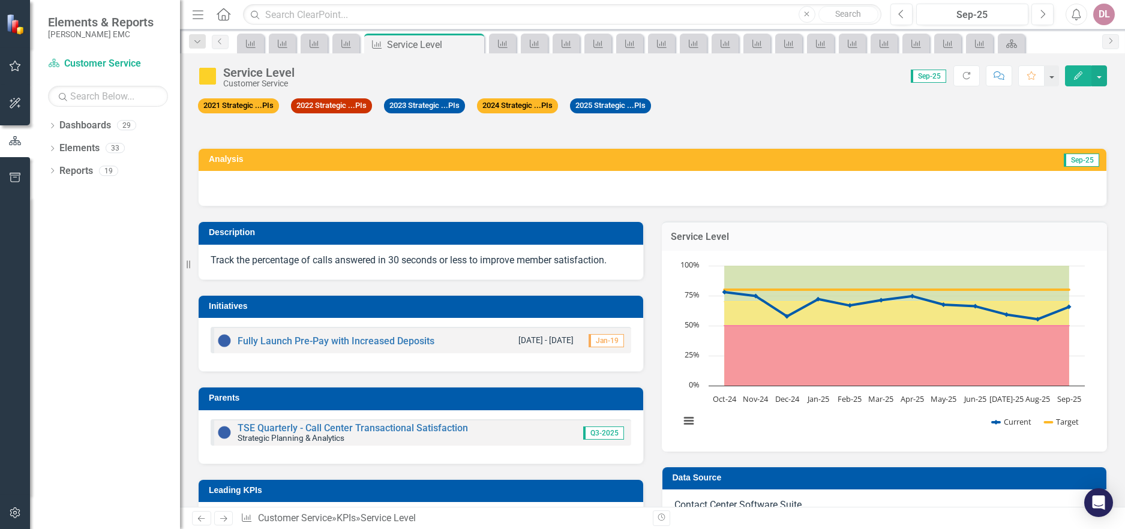
click at [519, 160] on h3 "Analysis" at bounding box center [425, 159] width 433 height 9
click at [238, 160] on h3 "Analysis" at bounding box center [425, 159] width 433 height 9
drag, startPoint x: 238, startPoint y: 160, endPoint x: 247, endPoint y: 160, distance: 9.0
click at [238, 161] on h3 "Analysis" at bounding box center [425, 159] width 433 height 9
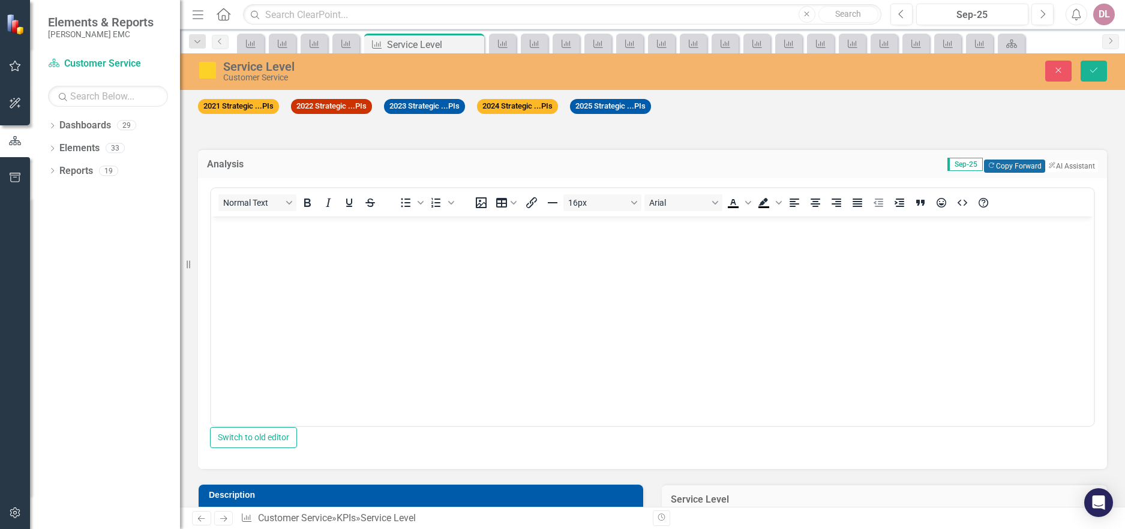
click at [987, 167] on button "Copy Forward Copy Forward" at bounding box center [1014, 166] width 61 height 13
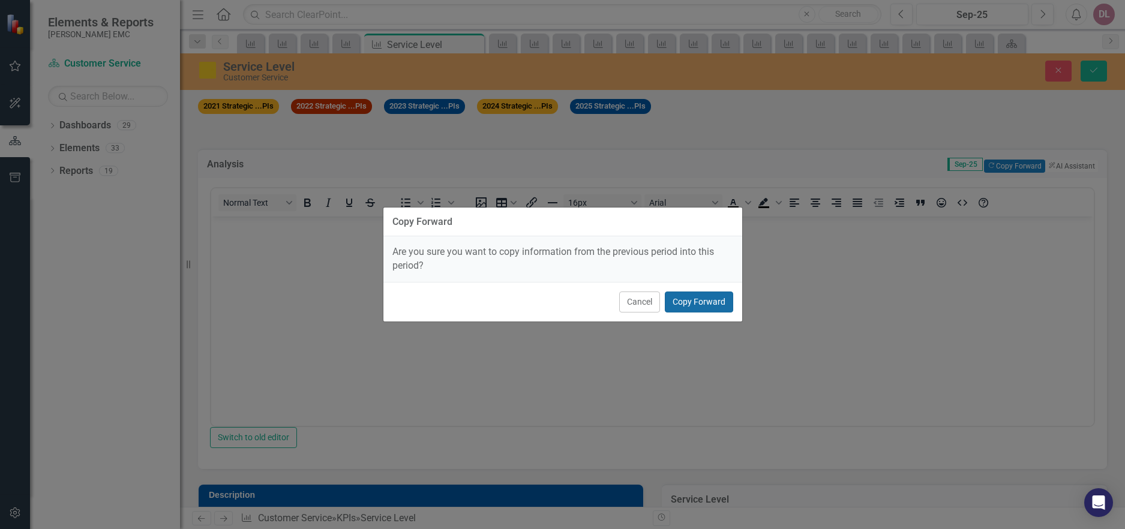
click at [690, 302] on button "Copy Forward" at bounding box center [699, 302] width 68 height 21
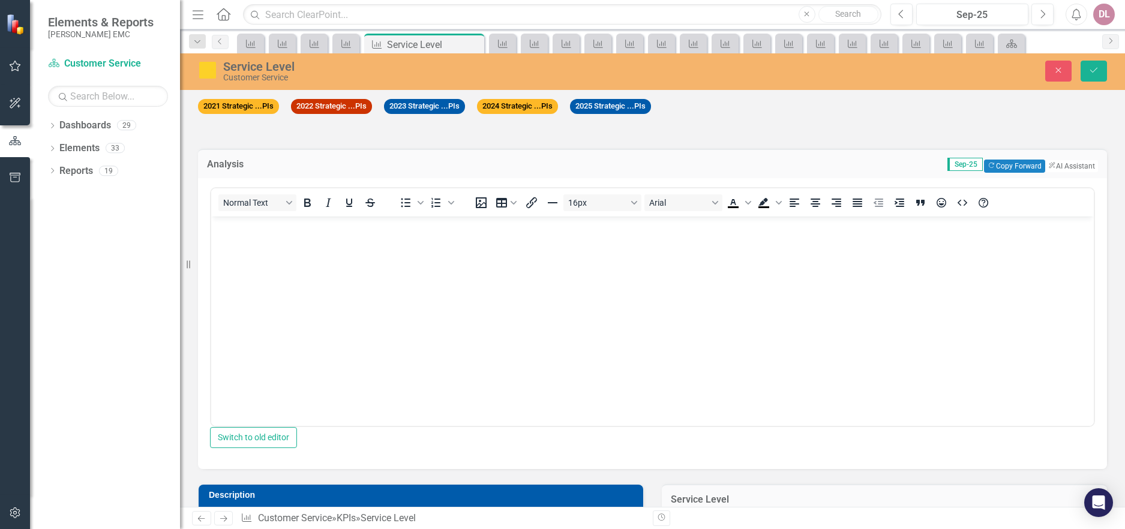
click at [948, 166] on span "Sep-25" at bounding box center [965, 164] width 35 height 13
click at [1060, 70] on icon "Close" at bounding box center [1058, 70] width 11 height 8
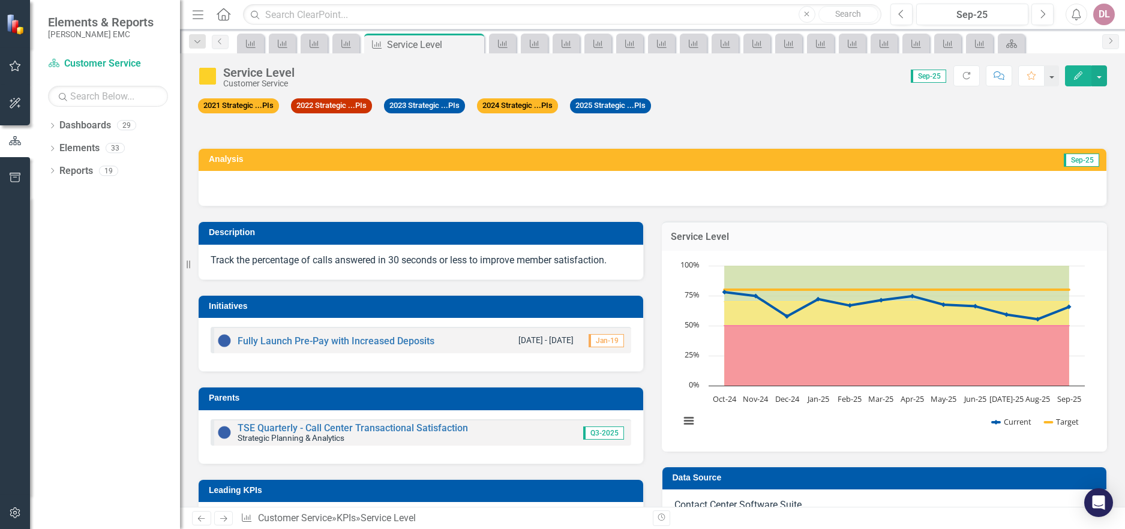
click at [933, 76] on span "Sep-25" at bounding box center [928, 76] width 35 height 13
click at [925, 74] on span "Sep-25" at bounding box center [928, 76] width 35 height 13
click at [935, 77] on span "Sep-25" at bounding box center [928, 76] width 35 height 13
click at [904, 17] on icon "Previous" at bounding box center [901, 14] width 7 height 11
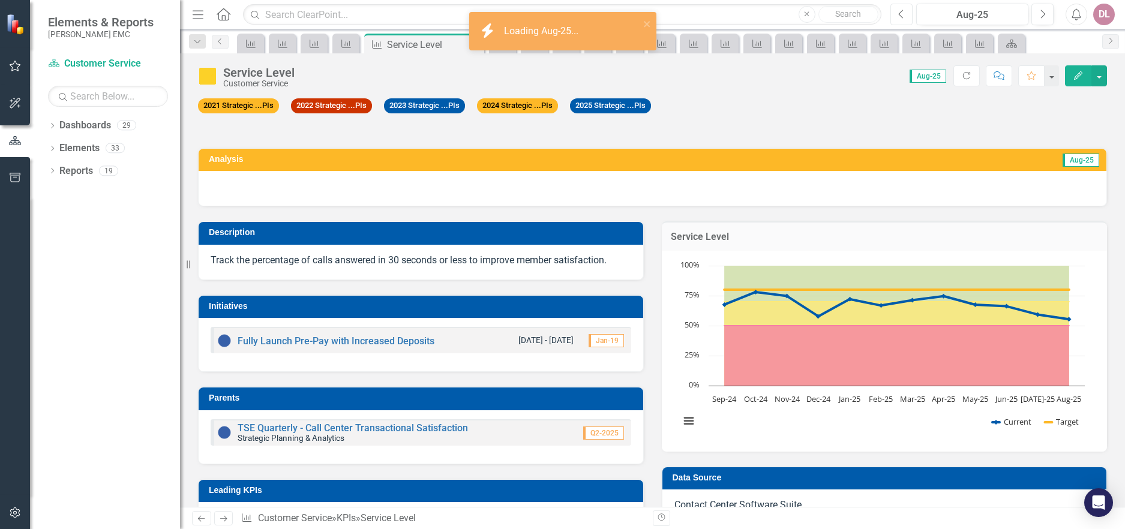
click at [904, 17] on icon "Previous" at bounding box center [901, 14] width 7 height 11
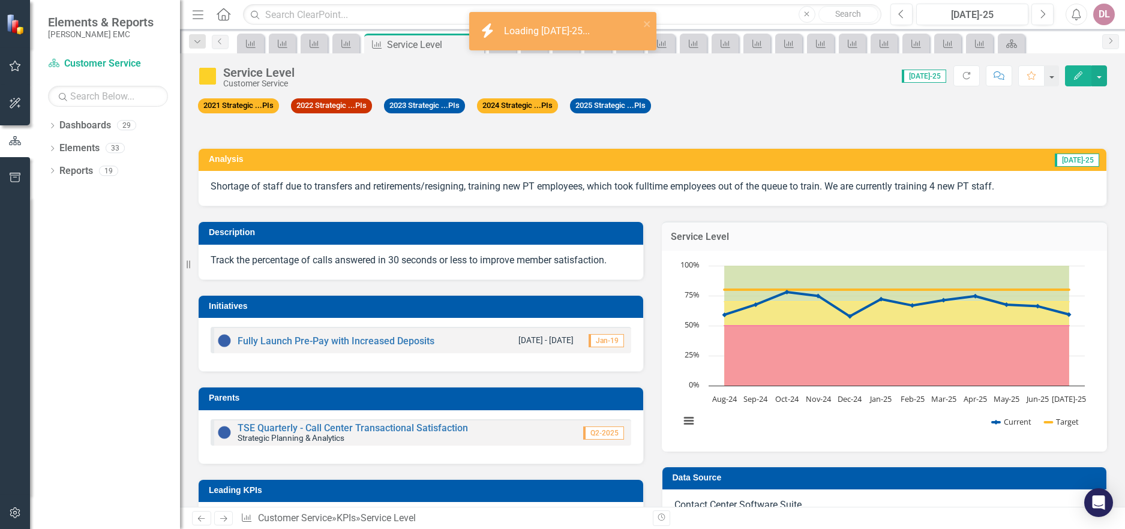
click at [957, 191] on p "Shortage of staff due to transfers and retirements/resigning, training new PT e…" at bounding box center [653, 187] width 884 height 14
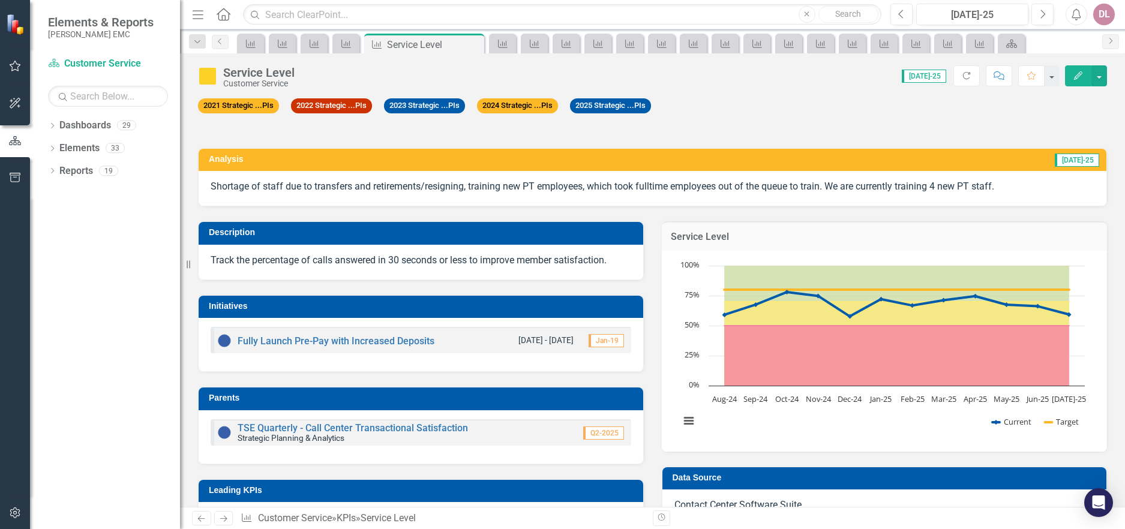
drag, startPoint x: 997, startPoint y: 187, endPoint x: 939, endPoint y: 158, distance: 64.1
click at [712, 190] on p "Shortage of staff due to transfers and retirements/resigning, training new PT e…" at bounding box center [653, 187] width 884 height 14
click at [939, 163] on td "[DATE]-25" at bounding box center [847, 161] width 507 height 18
click at [938, 163] on td "[DATE]-25" at bounding box center [847, 161] width 507 height 18
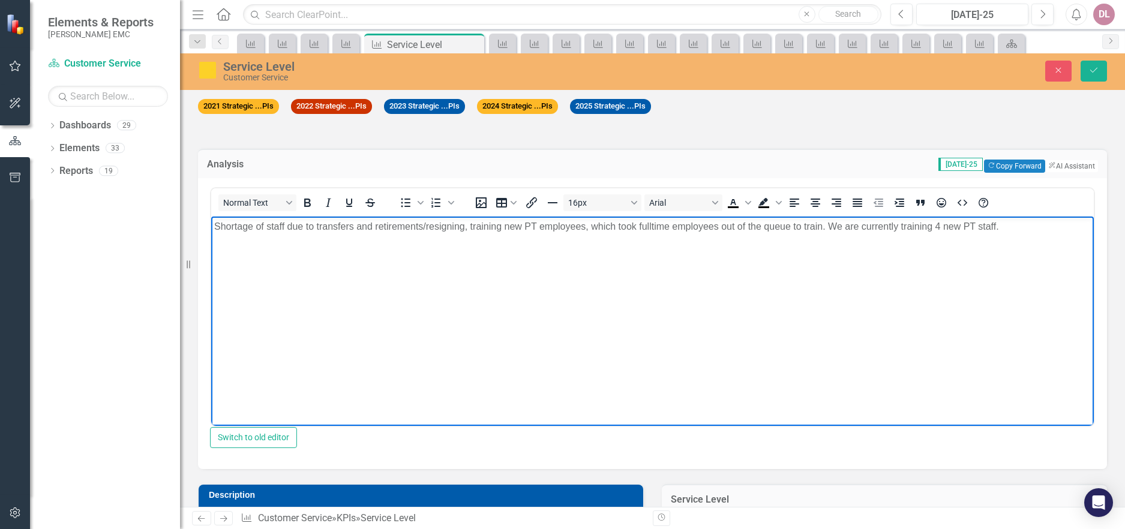
drag, startPoint x: 1008, startPoint y: 231, endPoint x: 422, endPoint y: 451, distance: 626.1
click at [211, 230] on html "Shortage of staff due to transfers and retirements/resigning, training new PT e…" at bounding box center [652, 306] width 883 height 180
copy p "Shortage of staff due to transfers and retirements/resigning, training new PT e…"
click at [1064, 74] on icon "Close" at bounding box center [1058, 70] width 11 height 8
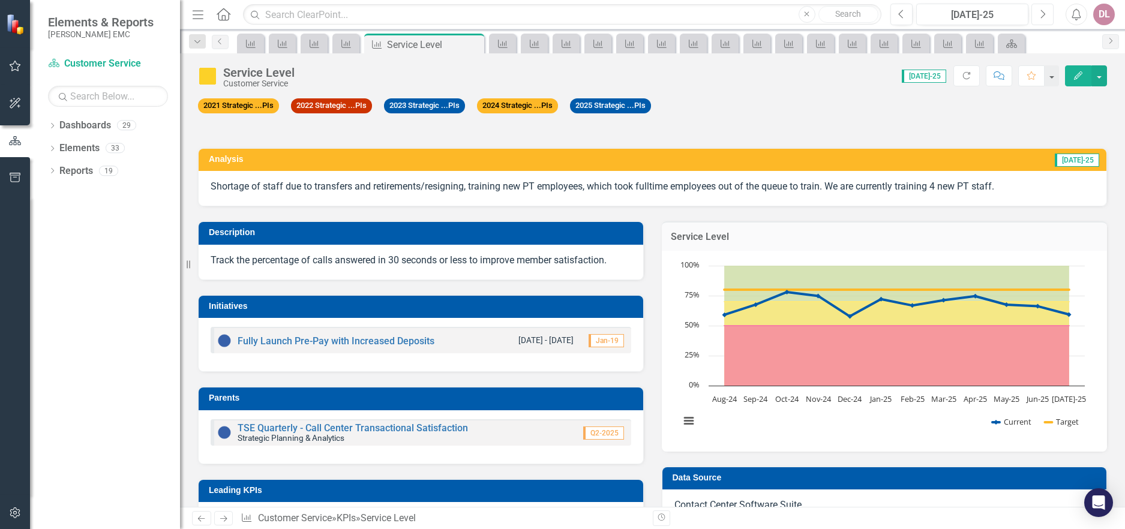
click at [1041, 12] on icon "Next" at bounding box center [1042, 14] width 7 height 11
click at [1041, 13] on icon "Next" at bounding box center [1042, 14] width 7 height 11
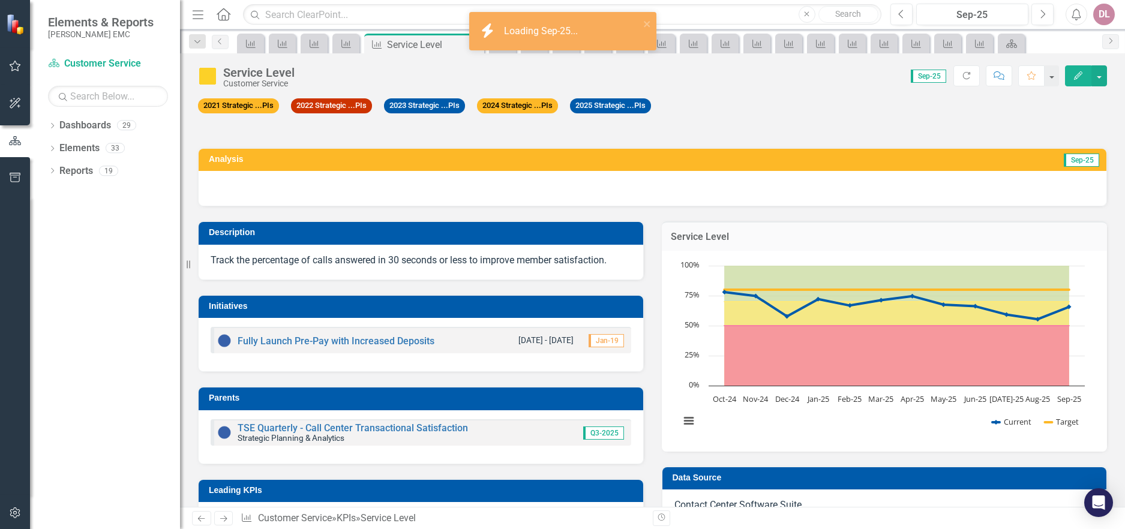
click at [832, 179] on div at bounding box center [653, 188] width 908 height 35
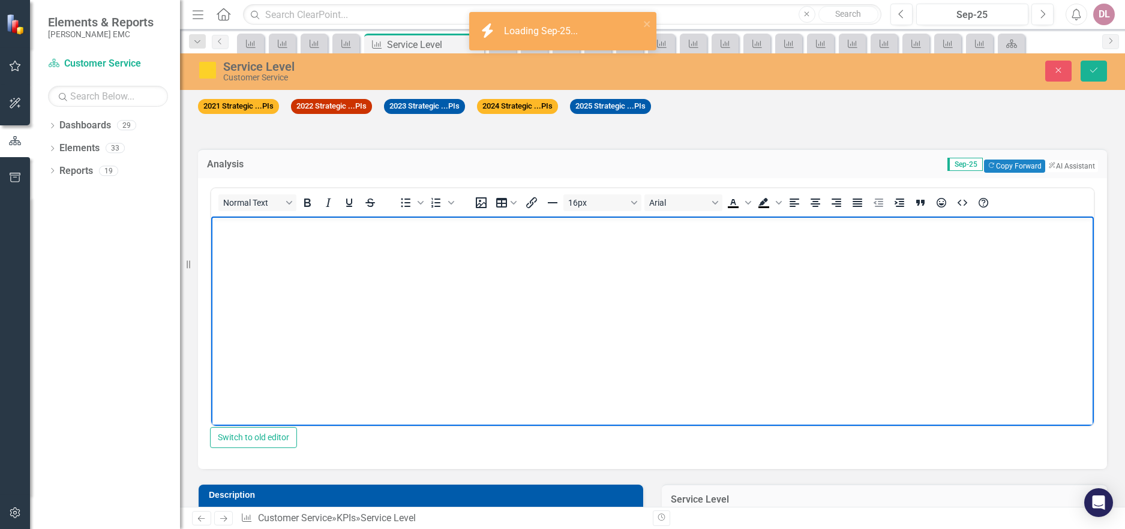
click at [441, 237] on body "Rich Text Area. Press ALT-0 for help." at bounding box center [652, 306] width 883 height 180
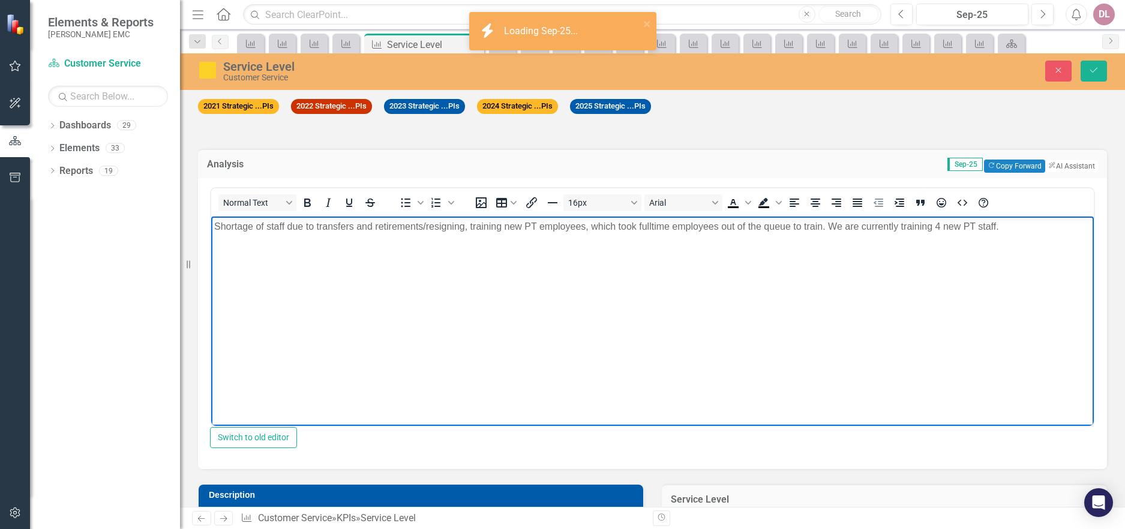
click at [212, 226] on body "Shortage of staff due to transfers and retirements/resigning, training new PT e…" at bounding box center [652, 306] width 883 height 180
drag, startPoint x: 830, startPoint y: 225, endPoint x: 1015, endPoint y: 220, distance: 184.9
click at [1002, 224] on p "Shortage of staff due to transfers and retirements/resigning, training new PT e…" at bounding box center [652, 226] width 877 height 14
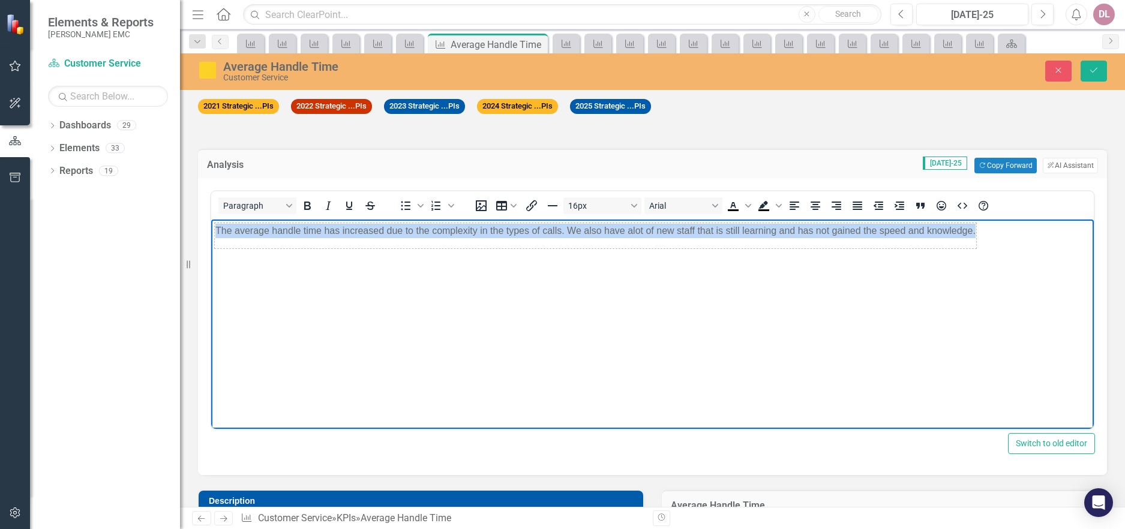
drag, startPoint x: 976, startPoint y: 232, endPoint x: 402, endPoint y: 395, distance: 596.9
click at [211, 220] on html "The average handle time has increased due to the complexity in the types of cal…" at bounding box center [652, 310] width 883 height 180
copy tbody "The average handle time has increased due to the complexity in the types of cal…"
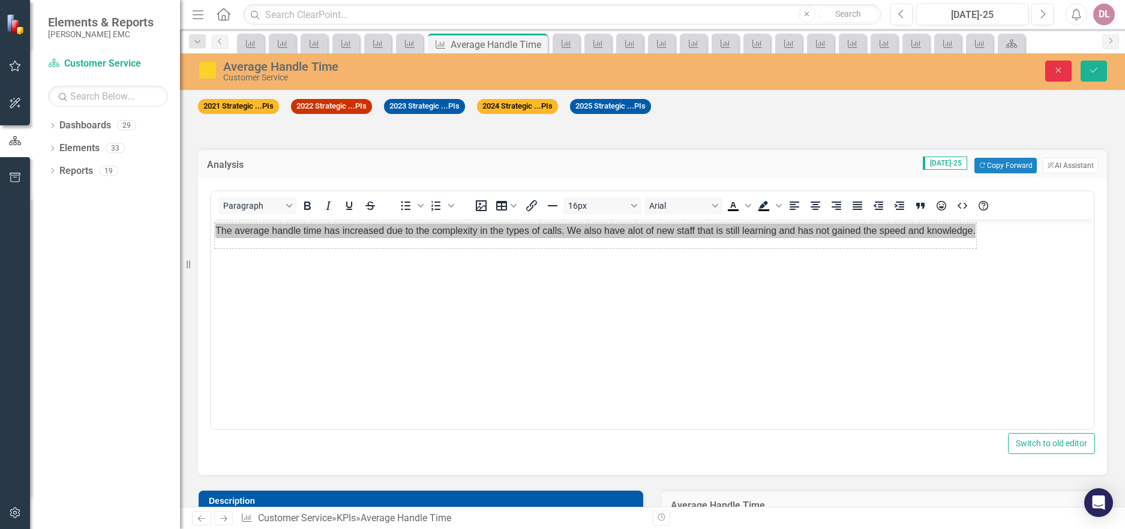
click at [1067, 77] on button "Close" at bounding box center [1058, 71] width 26 height 21
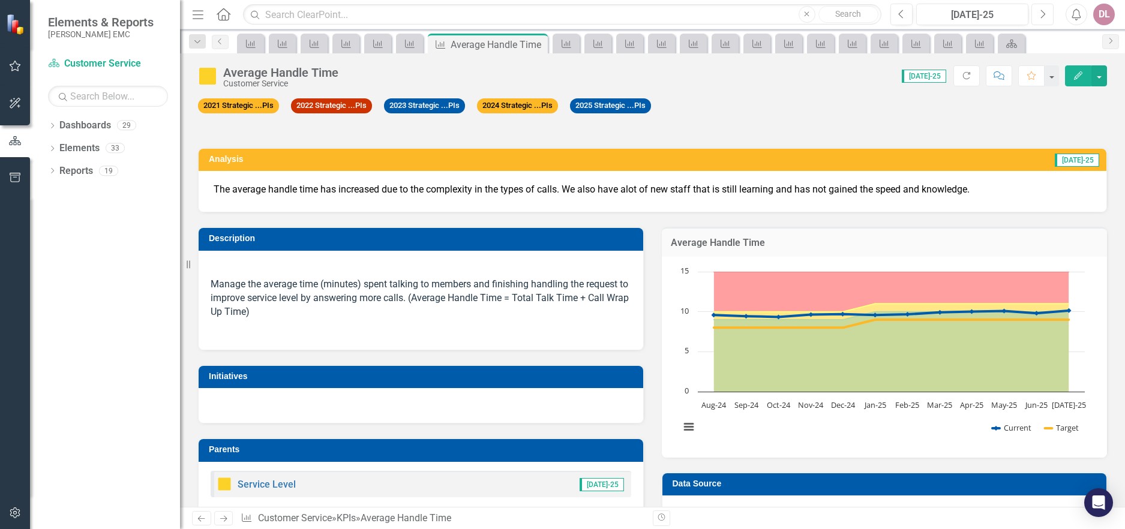
click at [1043, 11] on icon "button" at bounding box center [1043, 14] width 5 height 8
click at [1042, 11] on icon "Next" at bounding box center [1042, 14] width 7 height 11
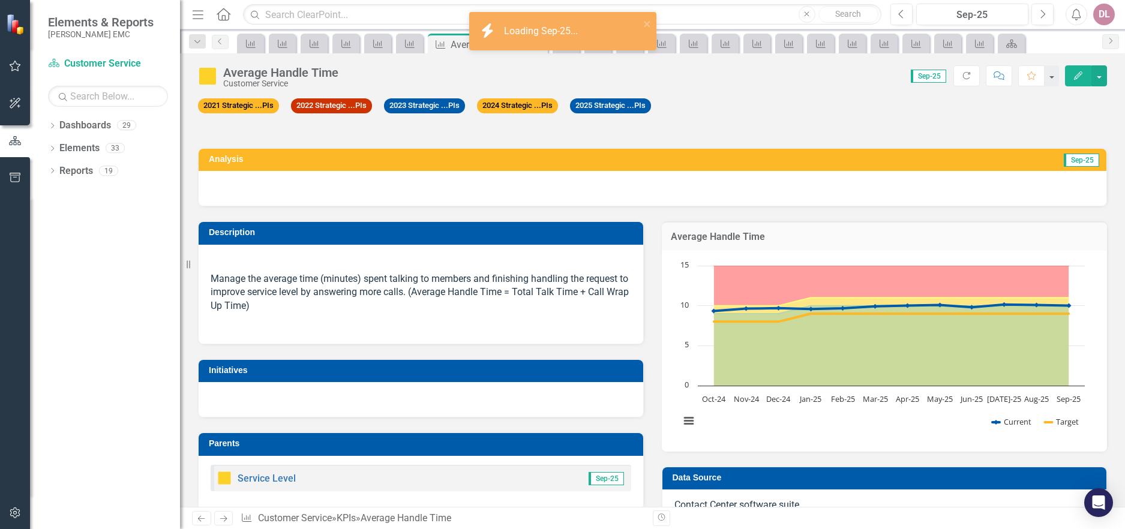
click at [648, 193] on div at bounding box center [653, 188] width 908 height 35
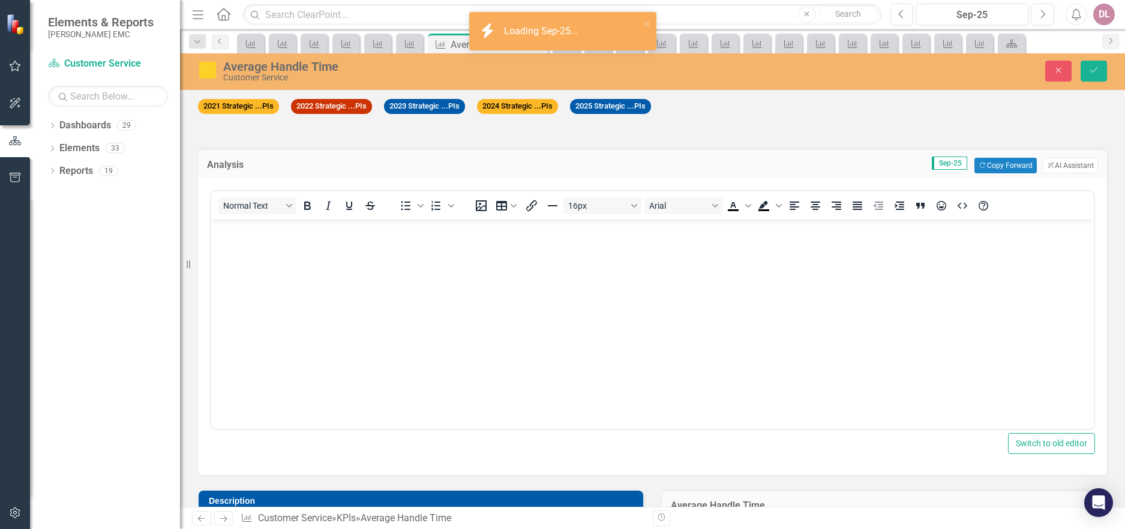
click at [230, 253] on body "Rich Text Area. Press ALT-0 for help." at bounding box center [652, 310] width 883 height 180
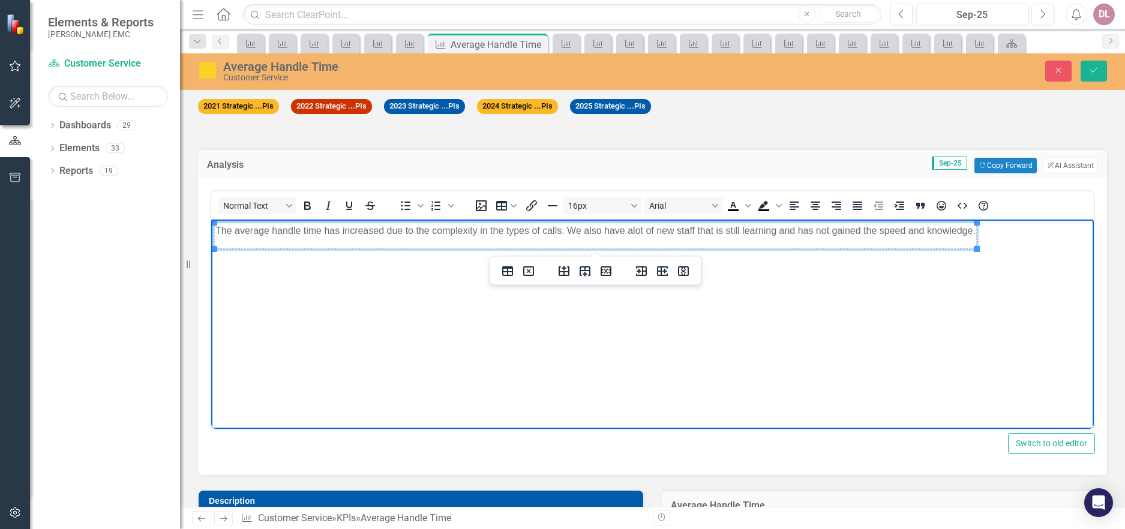
click at [567, 229] on p "The average handle time has increased due to the complexity in the types of cal…" at bounding box center [595, 231] width 760 height 14
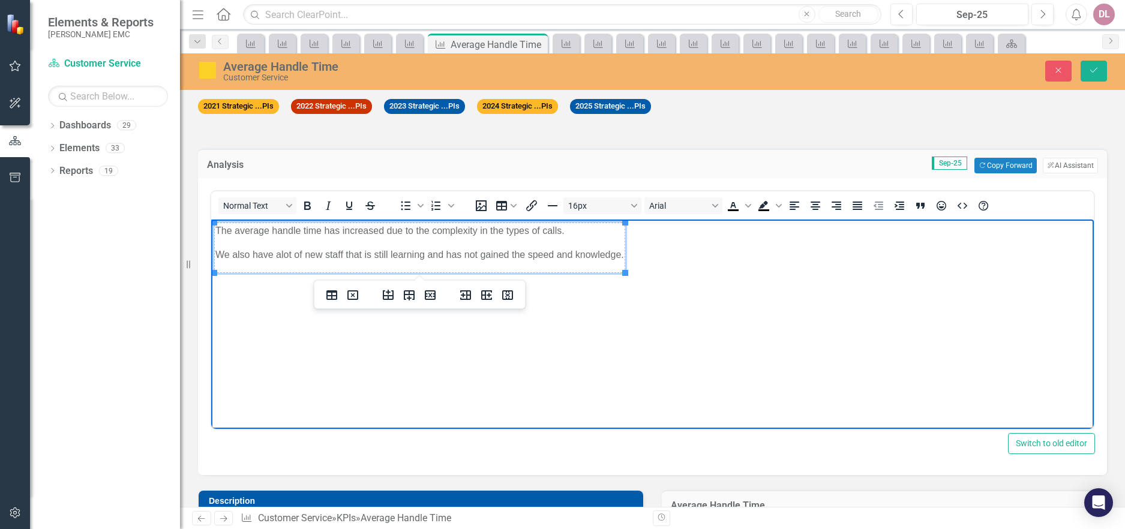
drag, startPoint x: 705, startPoint y: 262, endPoint x: 735, endPoint y: 238, distance: 38.4
click at [715, 253] on body "The average handle time has increased due to the complexity in the types of cal…" at bounding box center [652, 310] width 883 height 180
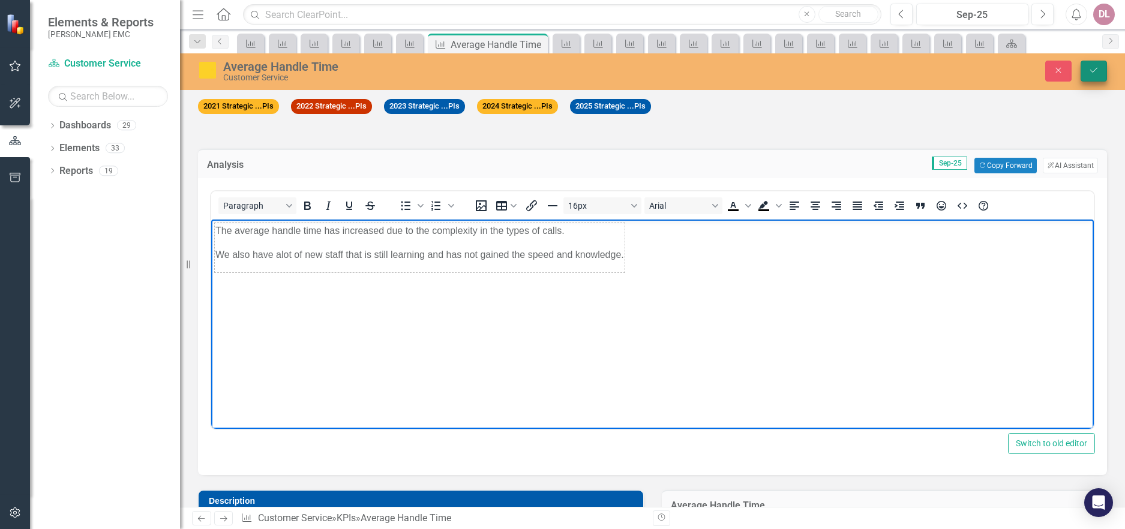
click at [1104, 67] on button "Save" at bounding box center [1094, 71] width 26 height 21
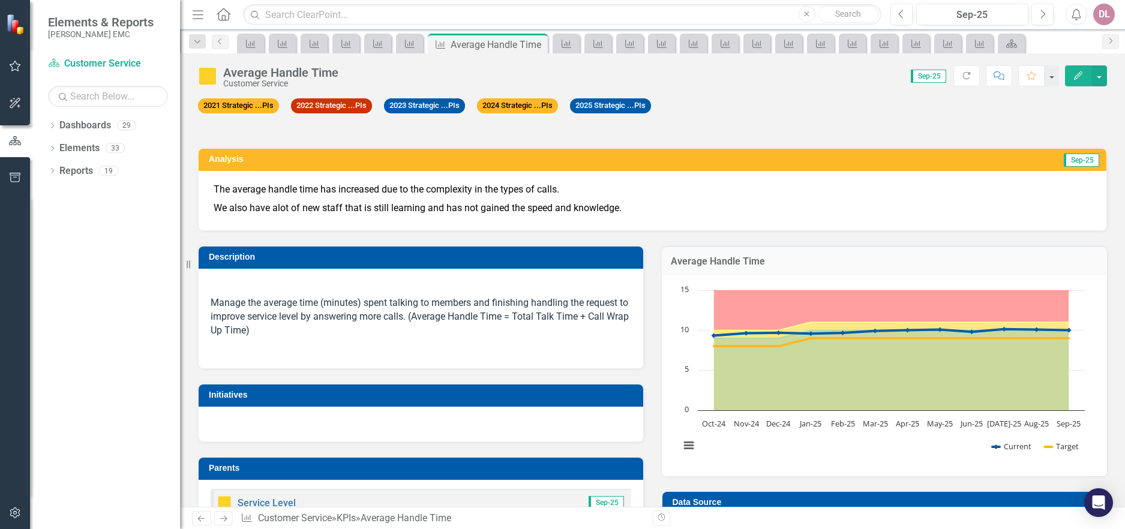
click at [228, 516] on icon "Next" at bounding box center [223, 519] width 10 height 8
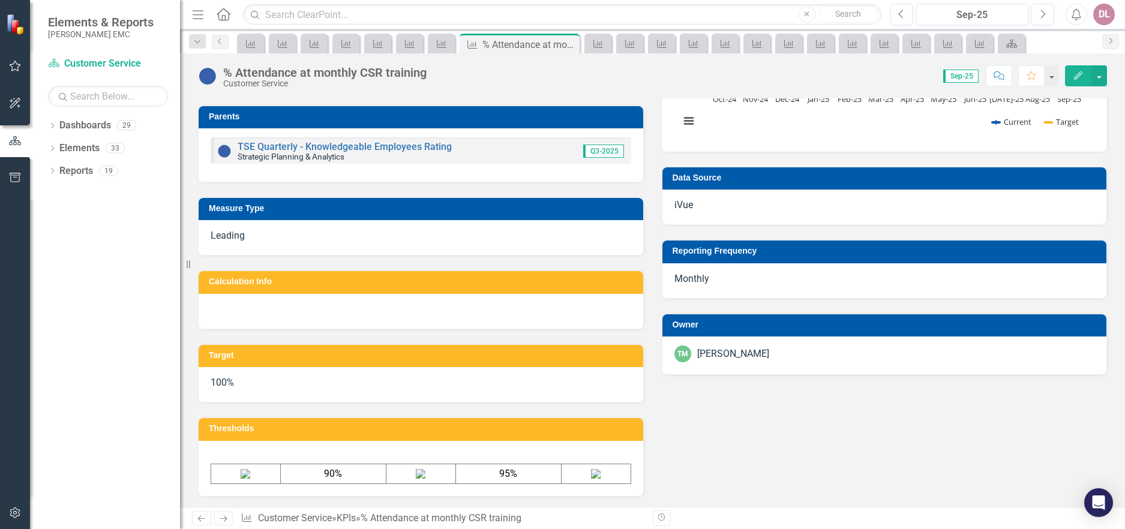
scroll to position [420, 0]
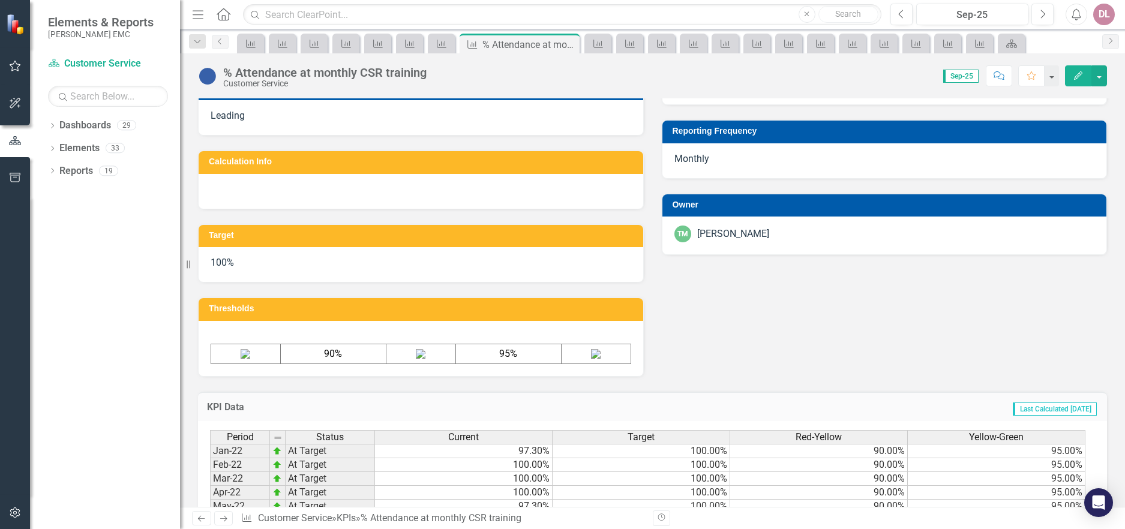
click at [224, 522] on icon at bounding box center [223, 519] width 7 height 6
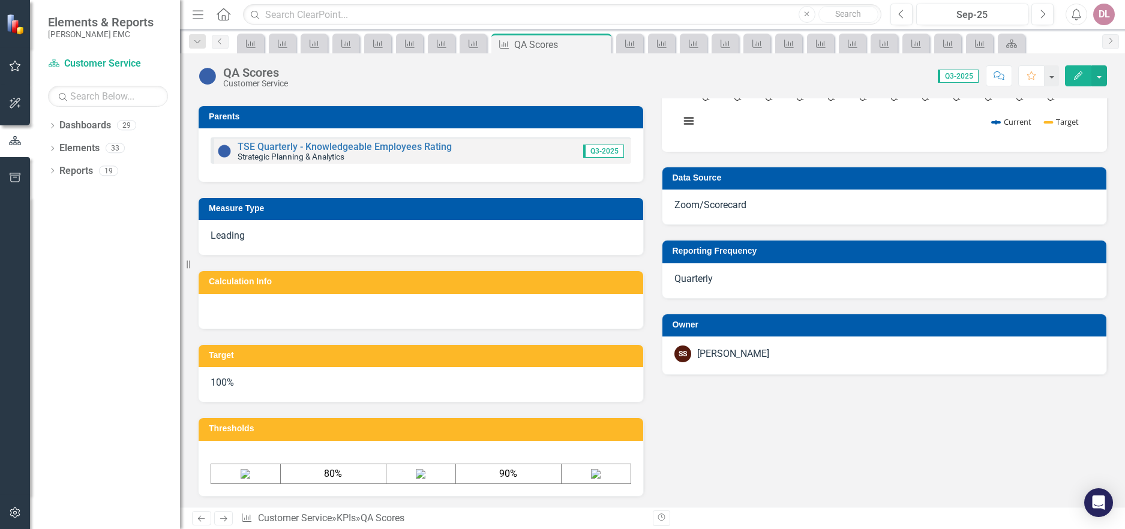
scroll to position [614, 0]
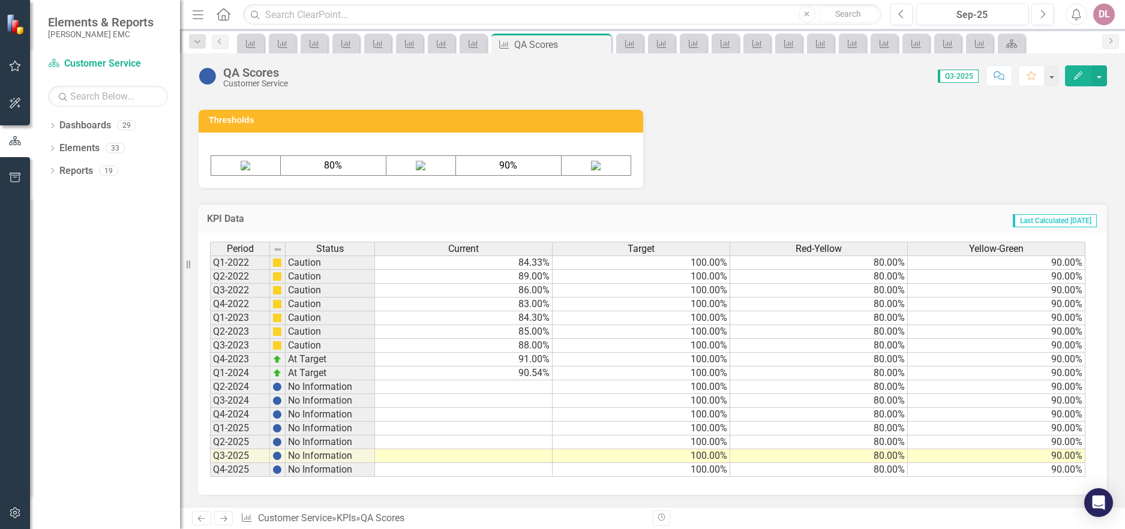
click at [224, 515] on icon "Next" at bounding box center [223, 519] width 10 height 8
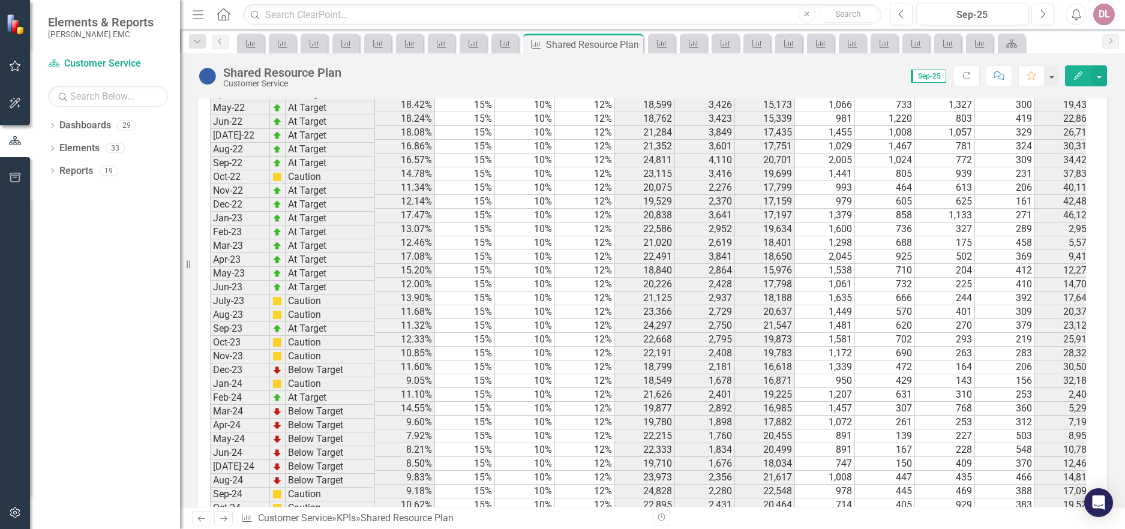
scroll to position [1302, 0]
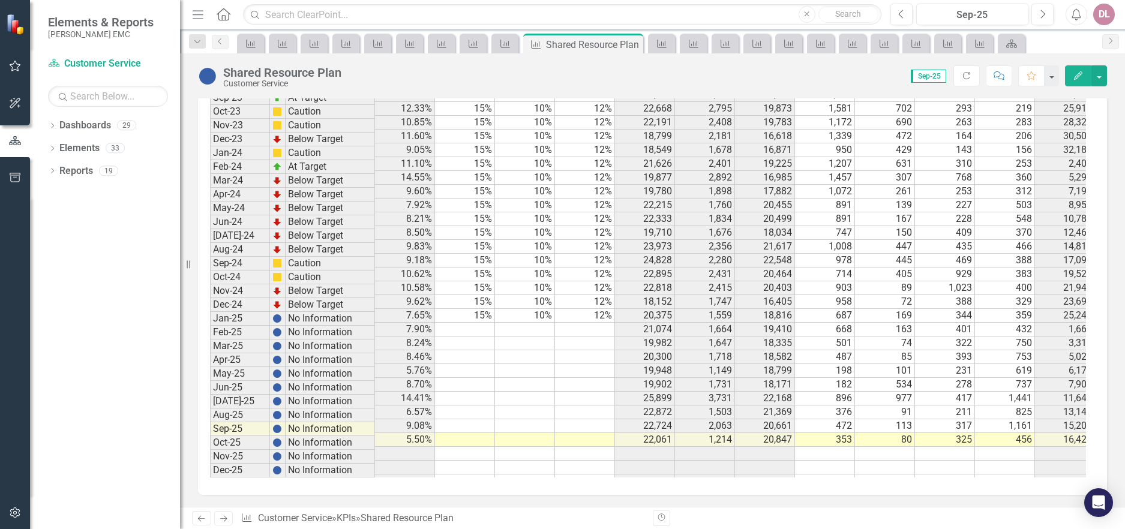
click at [223, 519] on icon "Next" at bounding box center [223, 519] width 10 height 8
